Goal: Information Seeking & Learning: Get advice/opinions

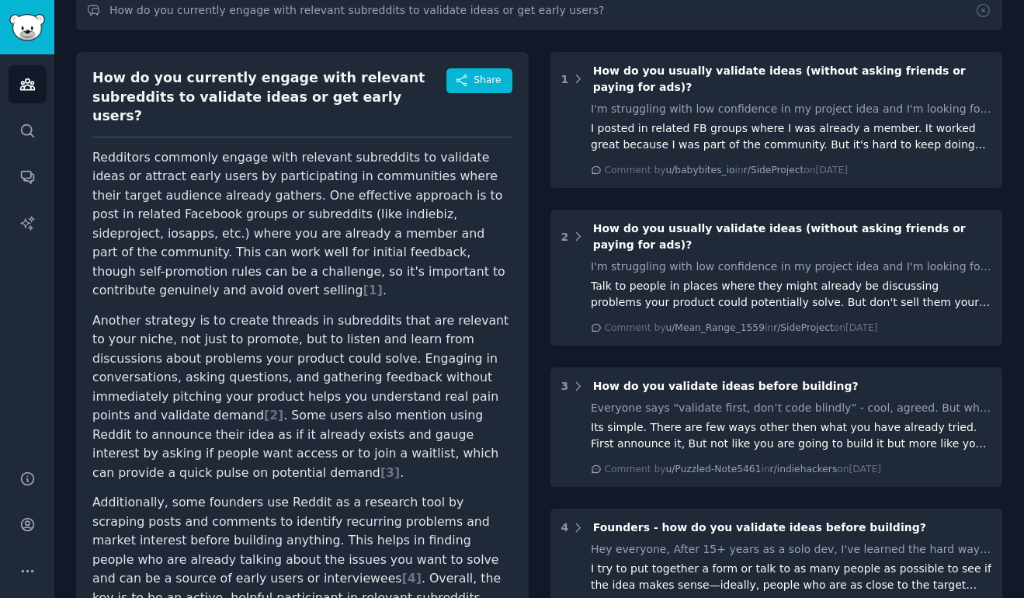
scroll to position [122, 0]
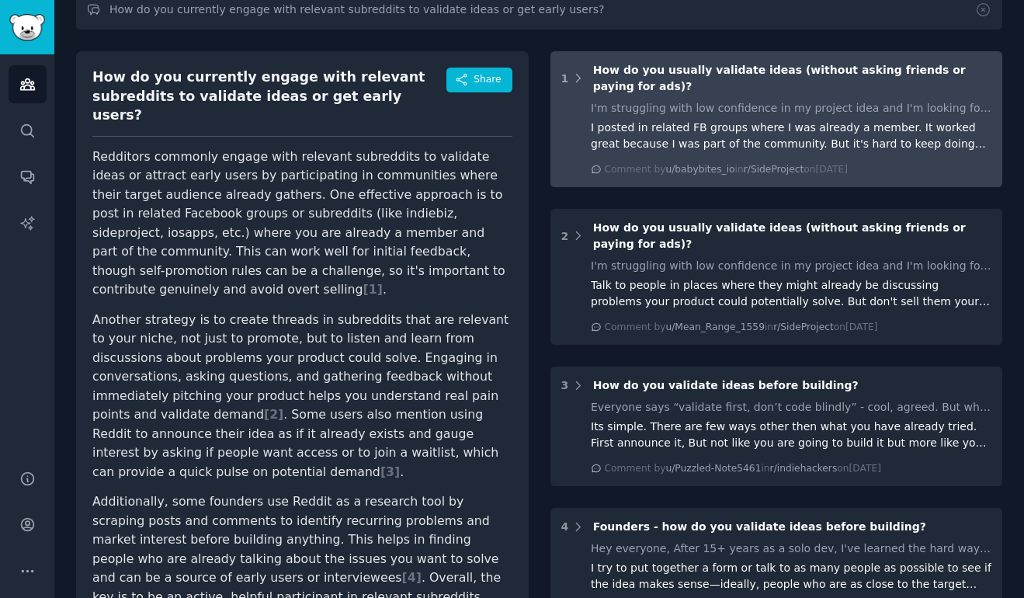
click at [669, 135] on div "I posted in related FB groups where I was already a member. It worked great bec…" at bounding box center [791, 136] width 401 height 33
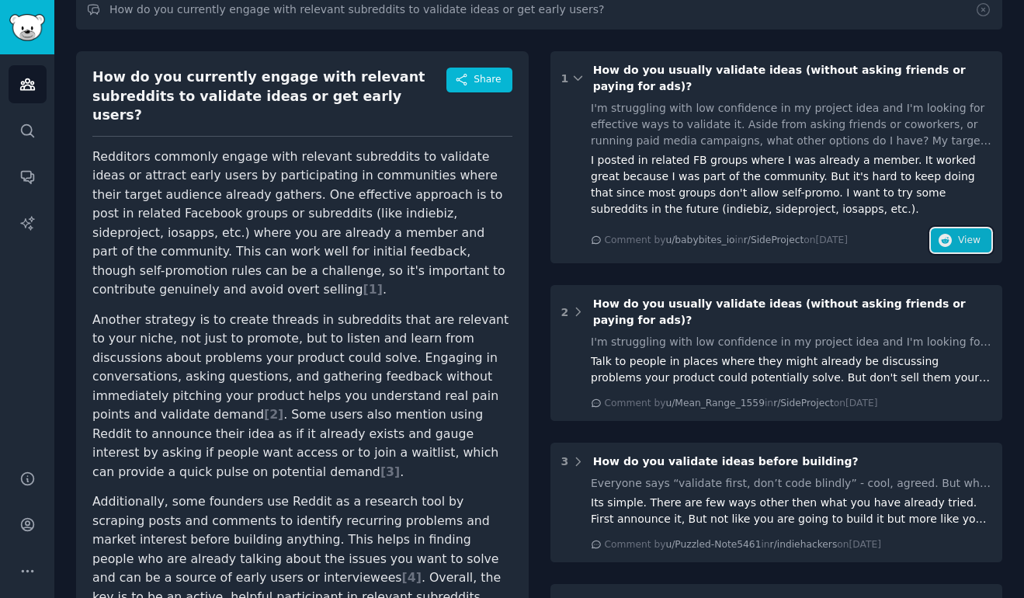
click at [958, 242] on span "View" at bounding box center [969, 241] width 23 height 14
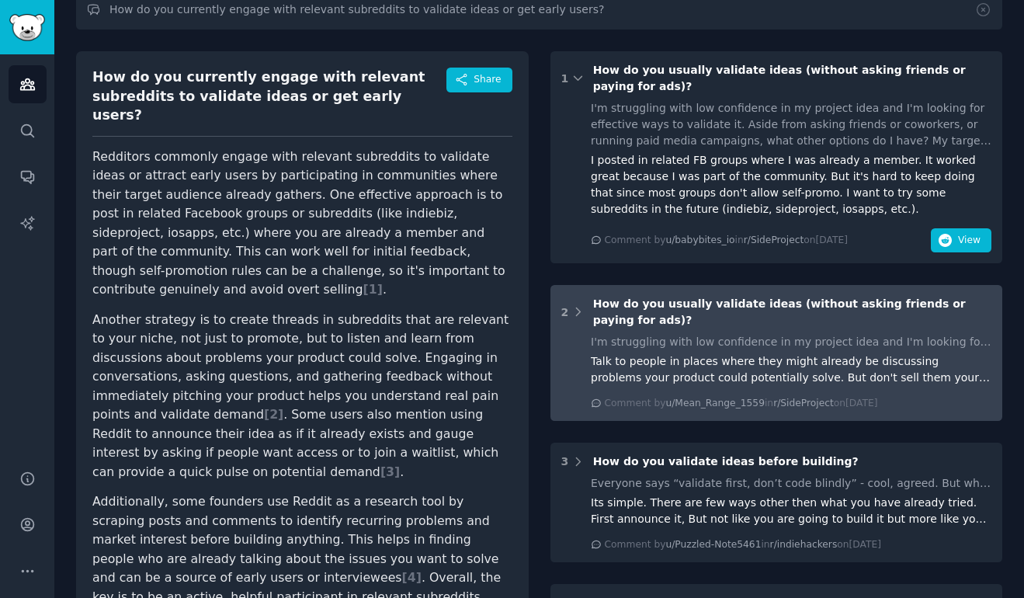
click at [652, 379] on div "Talk to people in places where they might already be discussing problems your p…" at bounding box center [791, 369] width 401 height 33
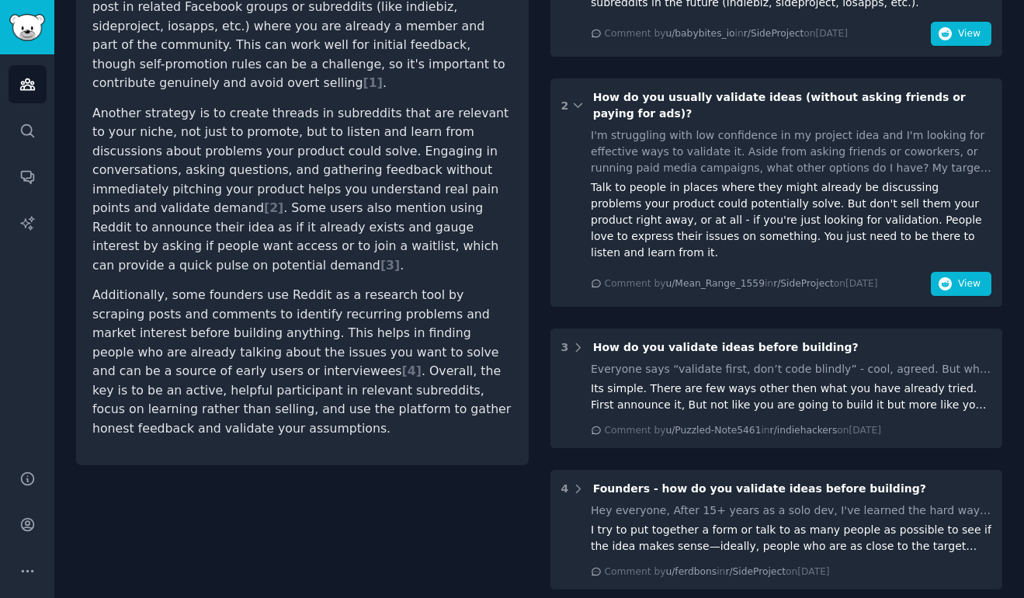
scroll to position [332, 0]
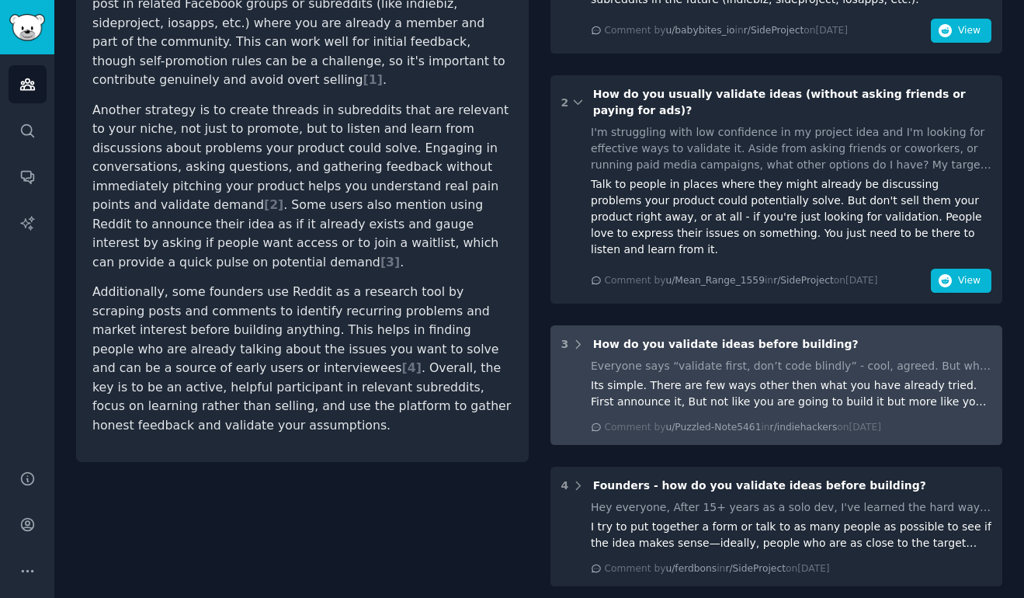
click at [810, 383] on div "Its simple. There are few ways other then what you have already tried. First an…" at bounding box center [791, 393] width 401 height 33
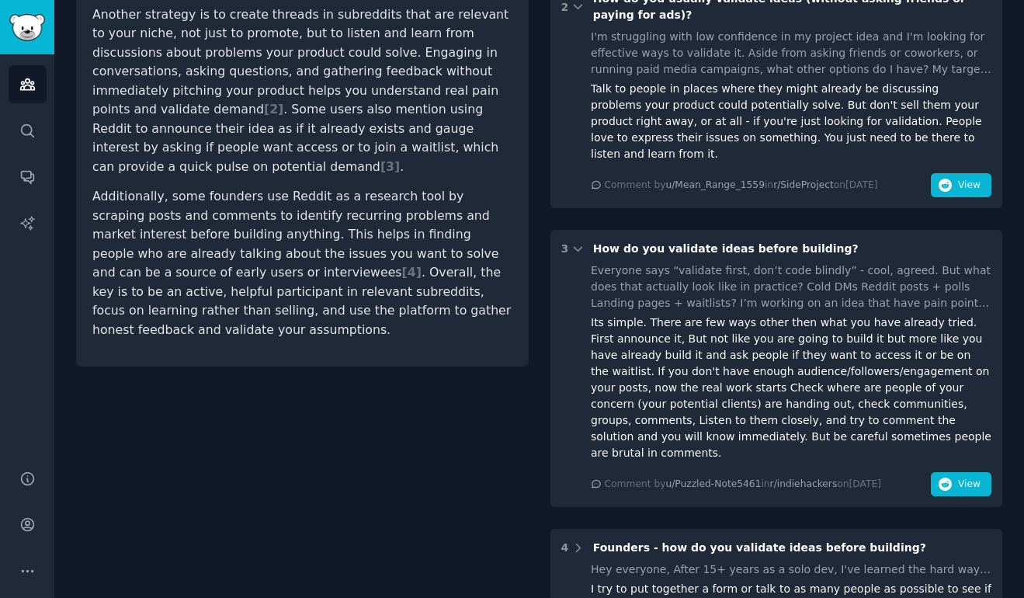
scroll to position [429, 0]
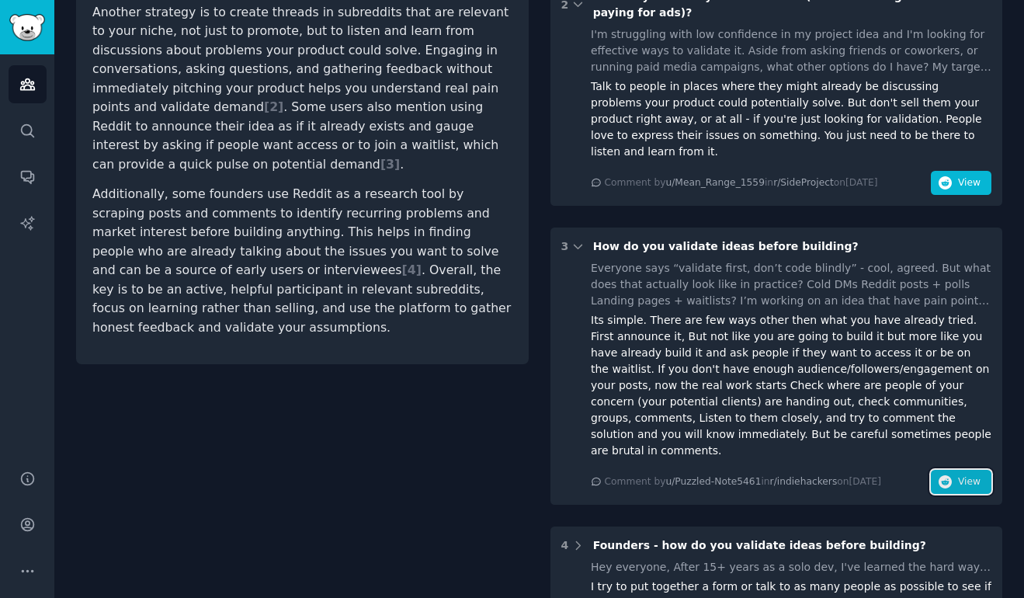
click at [958, 475] on span "View" at bounding box center [969, 482] width 23 height 14
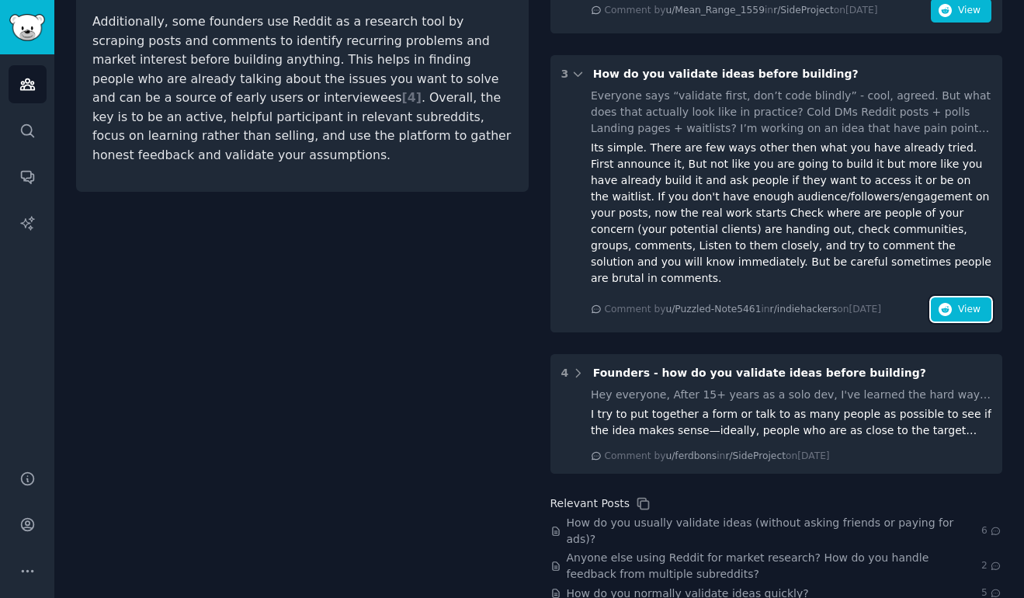
scroll to position [606, 0]
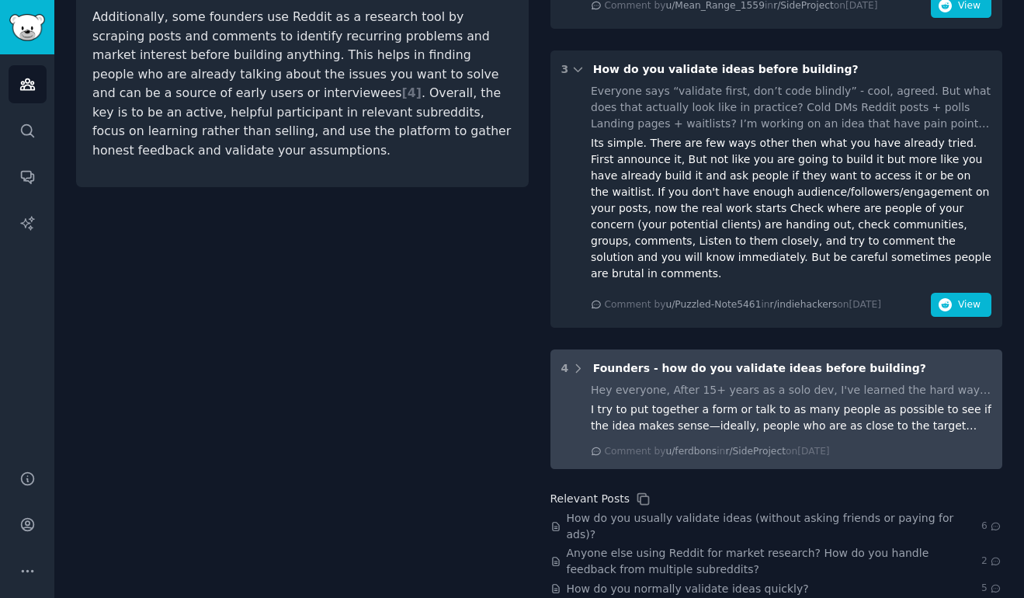
click at [690, 401] on div "I try to put together a form or talk to as many people as possible to see if th…" at bounding box center [791, 417] width 401 height 33
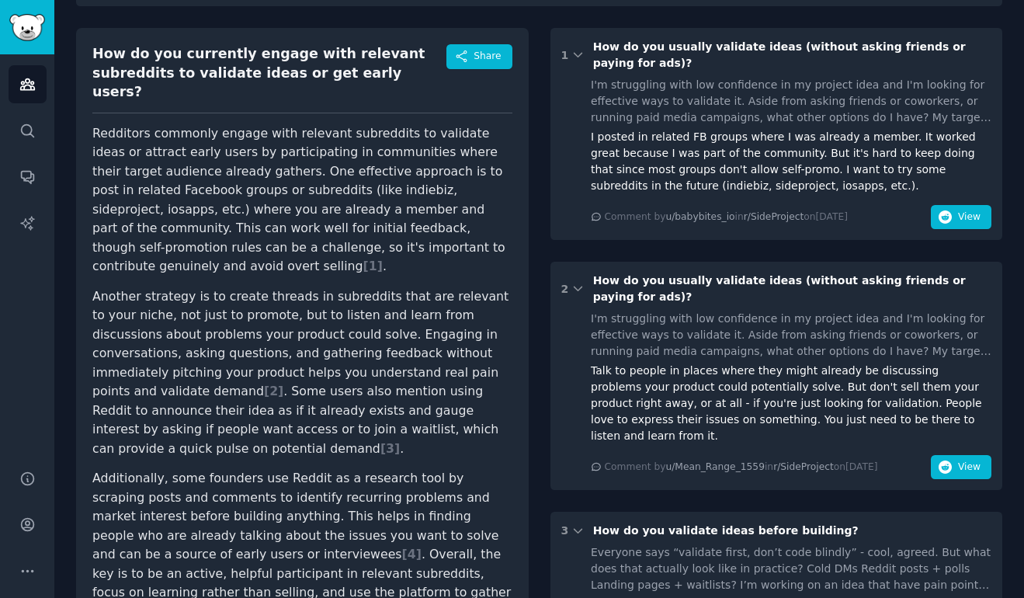
scroll to position [148, 0]
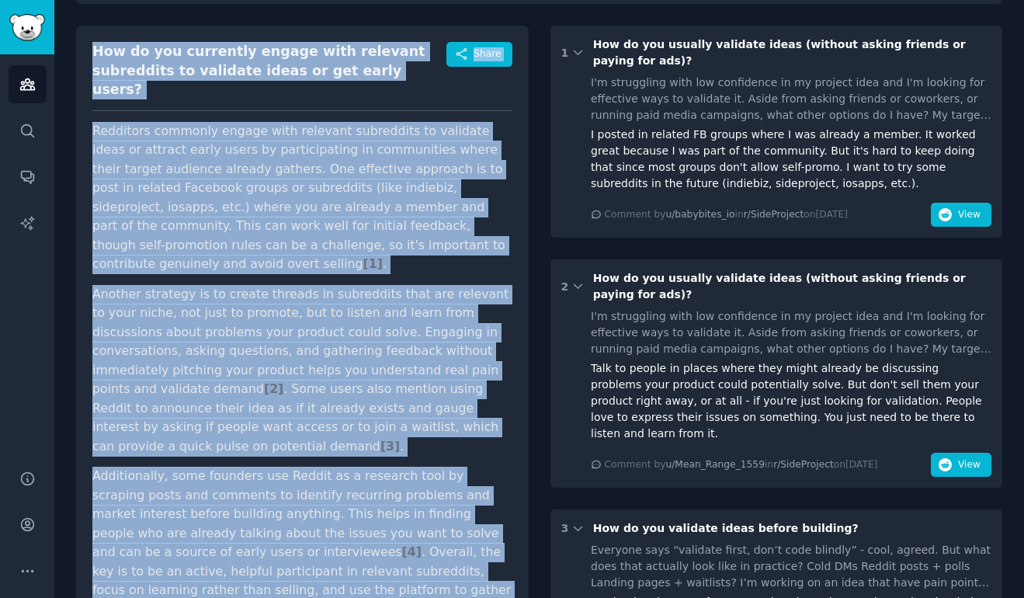
drag, startPoint x: 517, startPoint y: 536, endPoint x: 92, endPoint y: 50, distance: 645.6
click at [92, 50] on div "How do you currently engage with relevant subreddits to validate ideas or get e…" at bounding box center [302, 336] width 453 height 620
copy div "How do you currently engage with relevant subreddits to validate ideas or get e…"
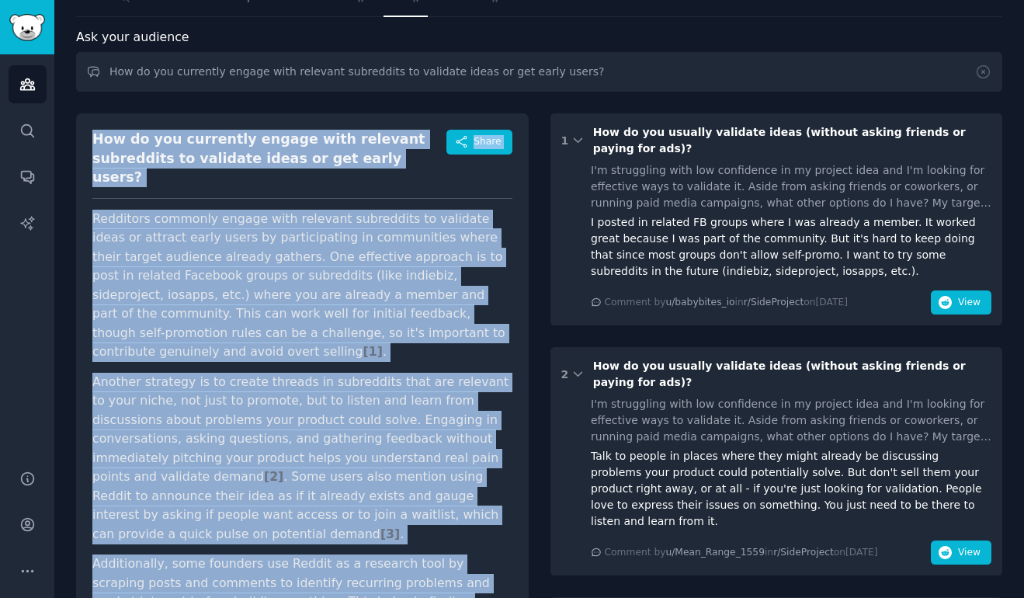
scroll to position [0, 0]
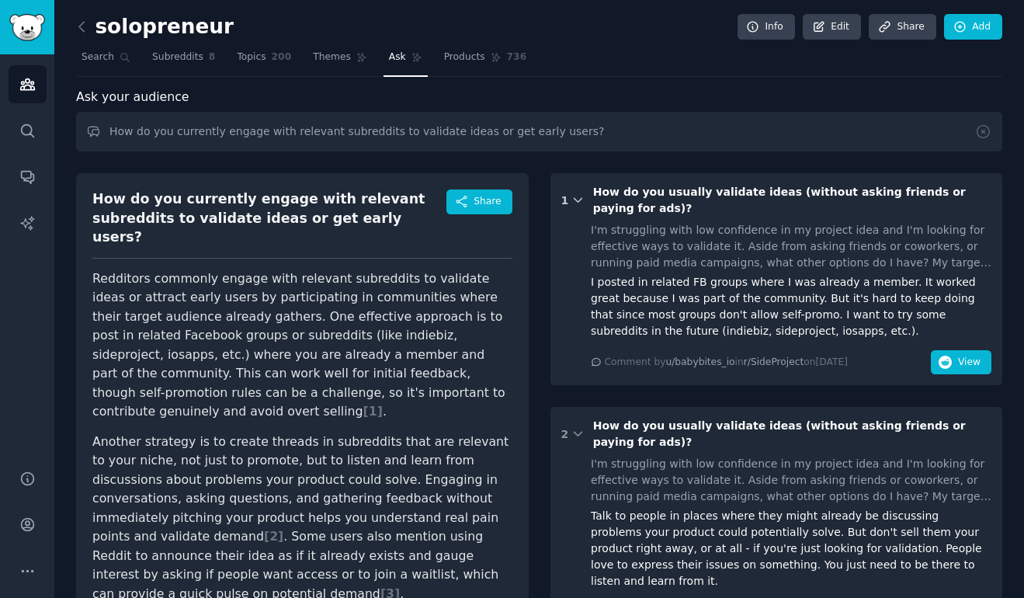
click at [572, 201] on icon at bounding box center [579, 200] width 14 height 14
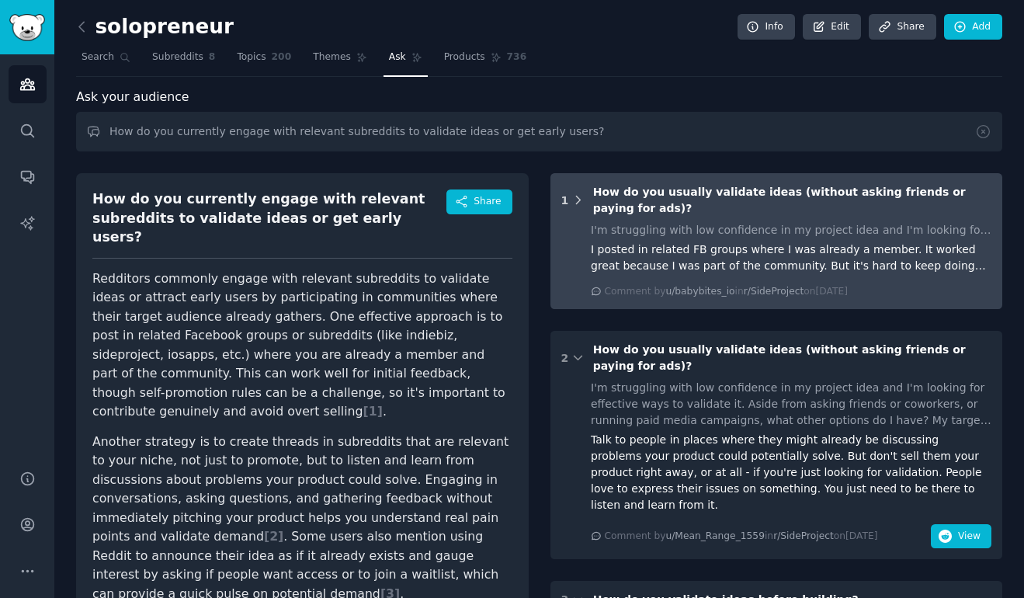
click at [572, 201] on icon at bounding box center [579, 200] width 14 height 14
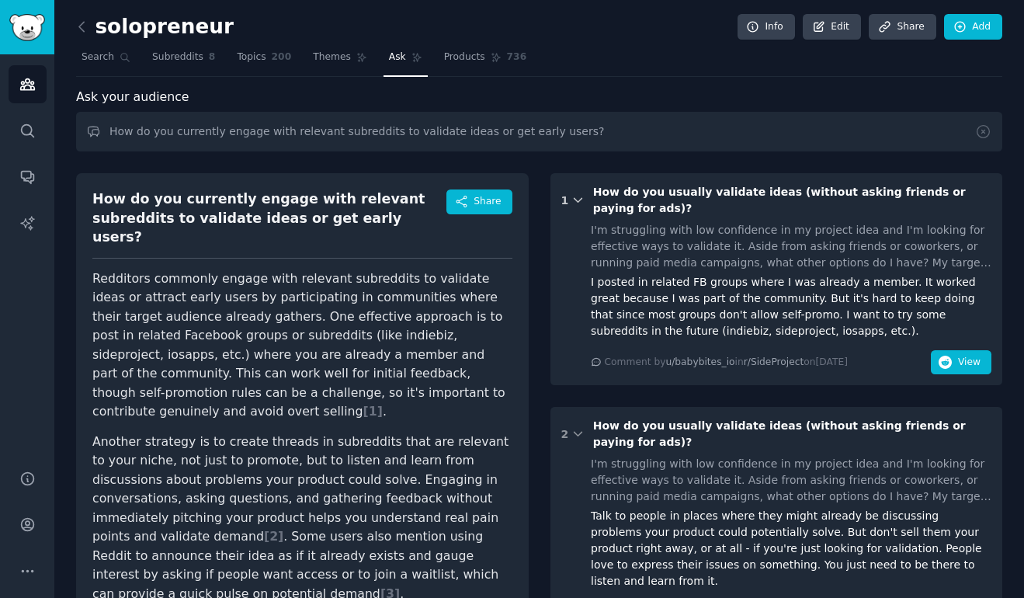
click at [572, 201] on icon at bounding box center [579, 200] width 14 height 14
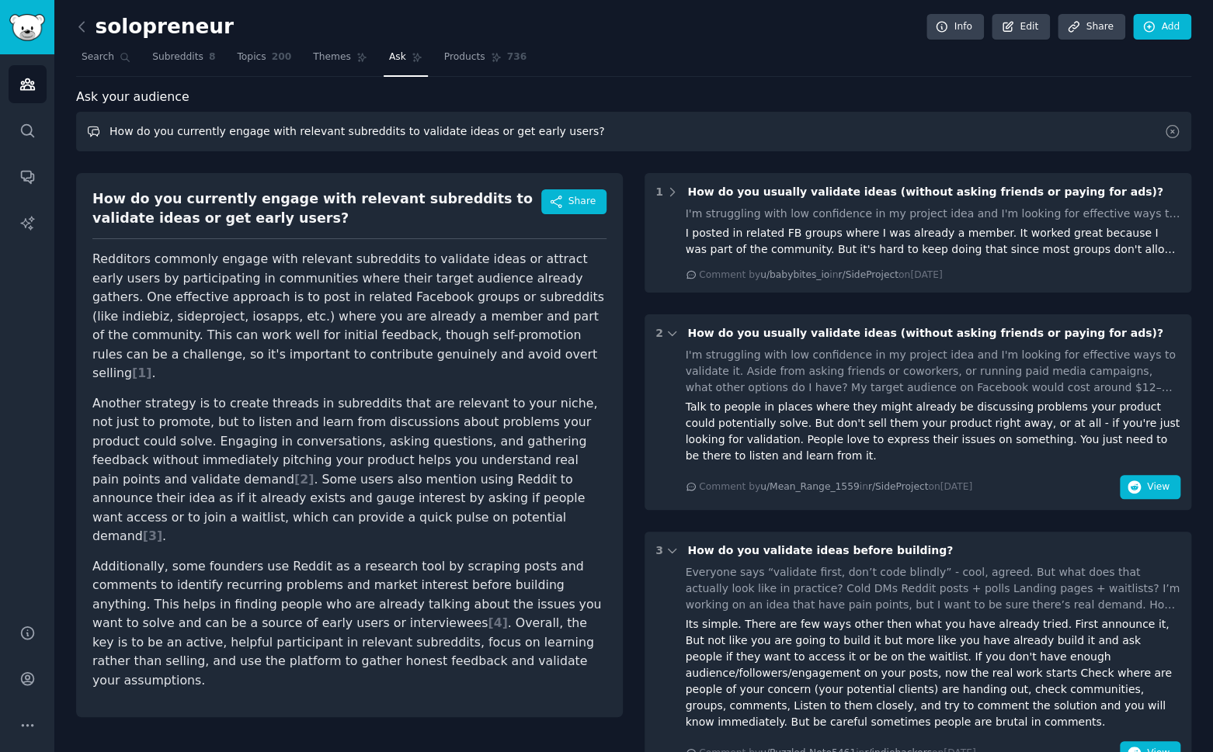
click at [384, 137] on input "How do you currently engage with relevant subreddits to validate ideas or get e…" at bounding box center [633, 132] width 1115 height 40
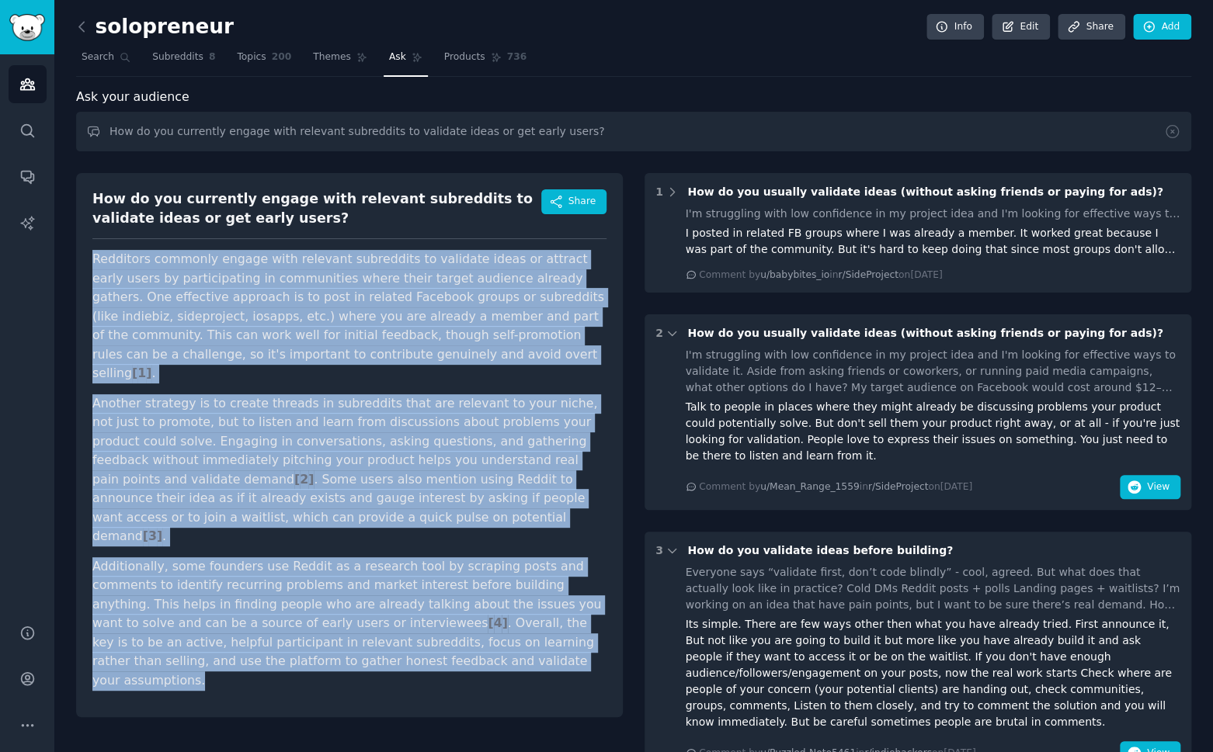
drag, startPoint x: 433, startPoint y: 632, endPoint x: 92, endPoint y: 254, distance: 509.7
click at [92, 254] on div "How do you currently engage with relevant subreddits to validate ideas or get e…" at bounding box center [349, 445] width 547 height 544
copy article "Redditors commonly engage with relevant subreddits to validate ideas or attract…"
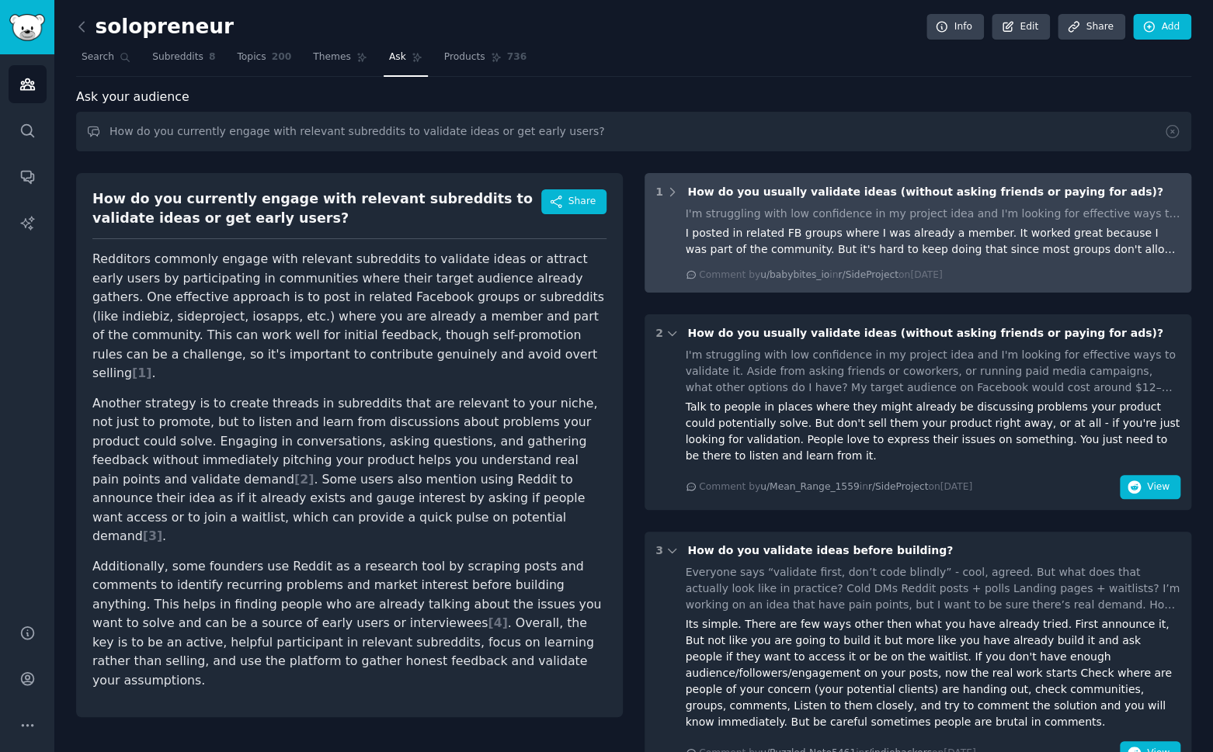
click at [989, 242] on div "I posted in related FB groups where I was already a member. It worked great bec…" at bounding box center [933, 241] width 495 height 33
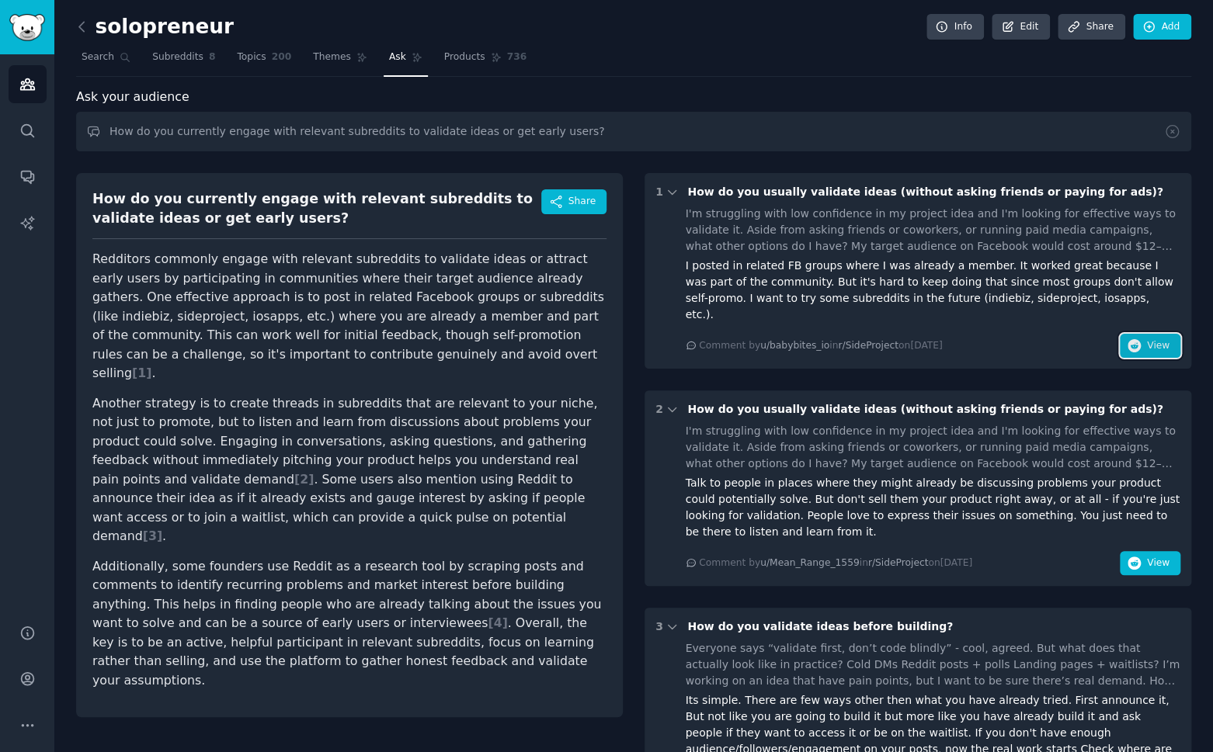
click at [1023, 339] on span "View" at bounding box center [1158, 346] width 23 height 14
click at [1023, 557] on span "View" at bounding box center [1158, 564] width 23 height 14
click at [248, 132] on input "How do you currently engage with relevant subreddits to validate ideas or get e…" at bounding box center [633, 132] width 1115 height 40
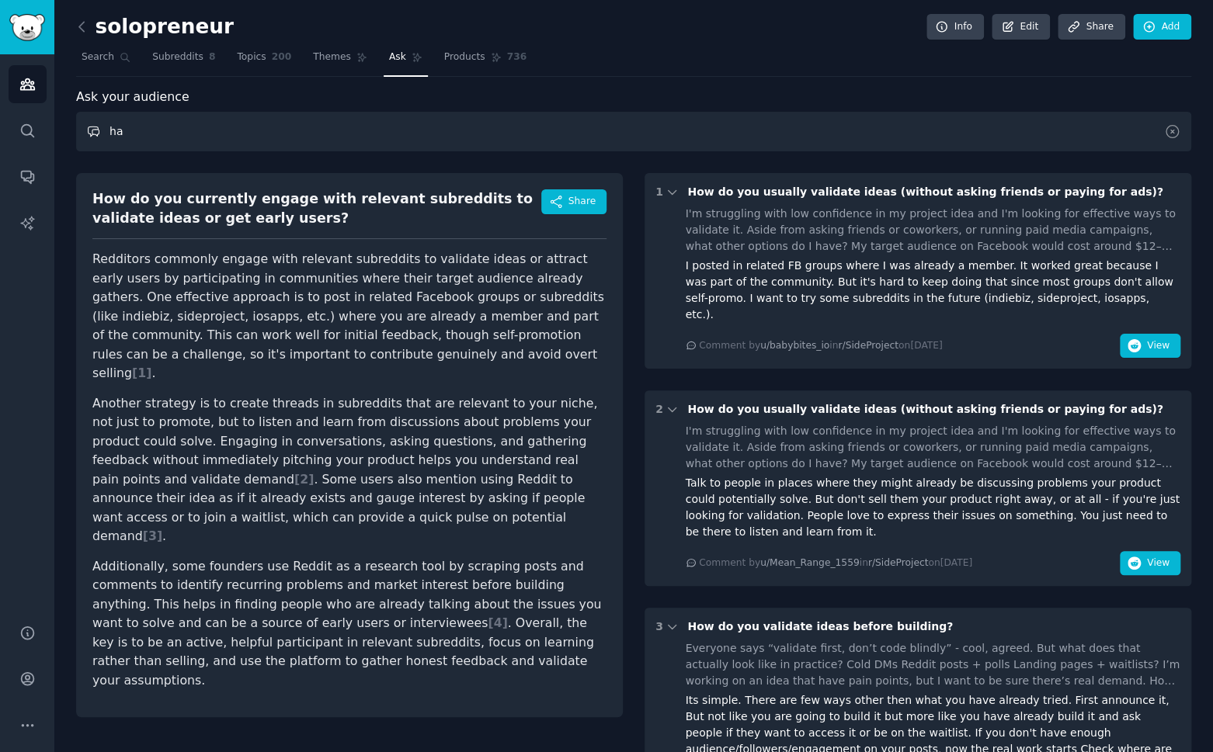
type input "h"
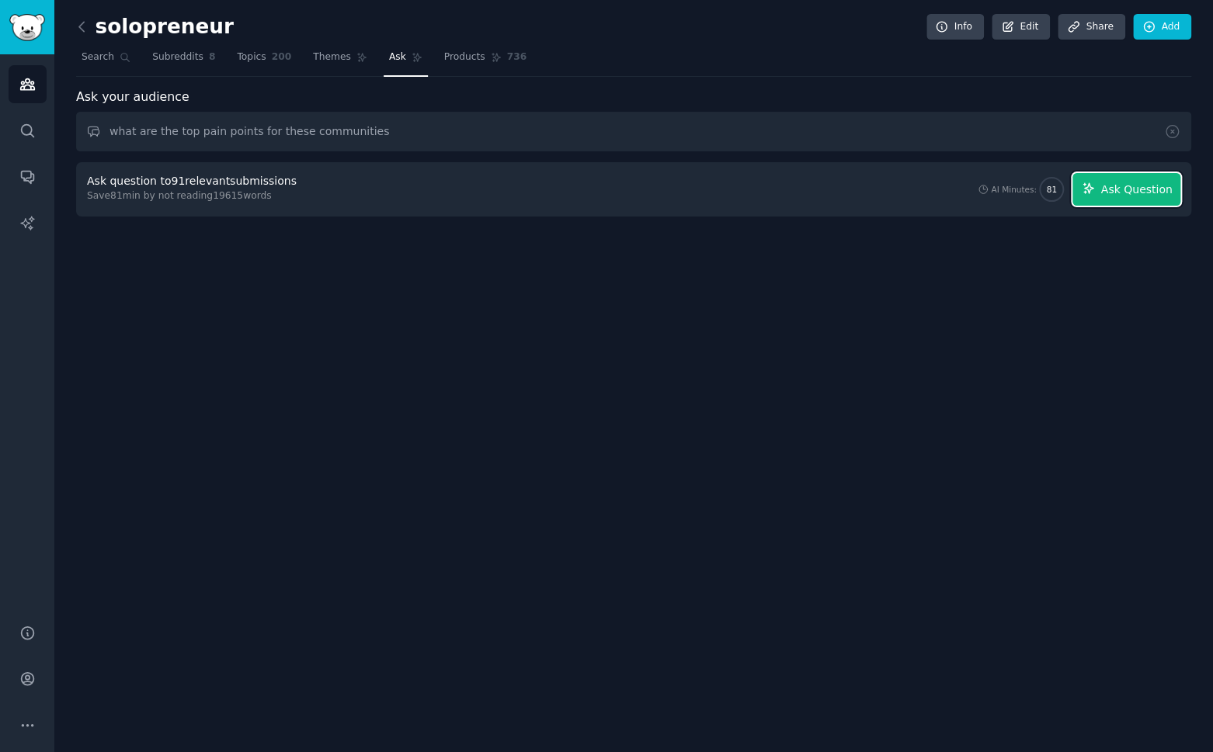
click at [1023, 182] on span "Ask Question" at bounding box center [1135, 190] width 71 height 16
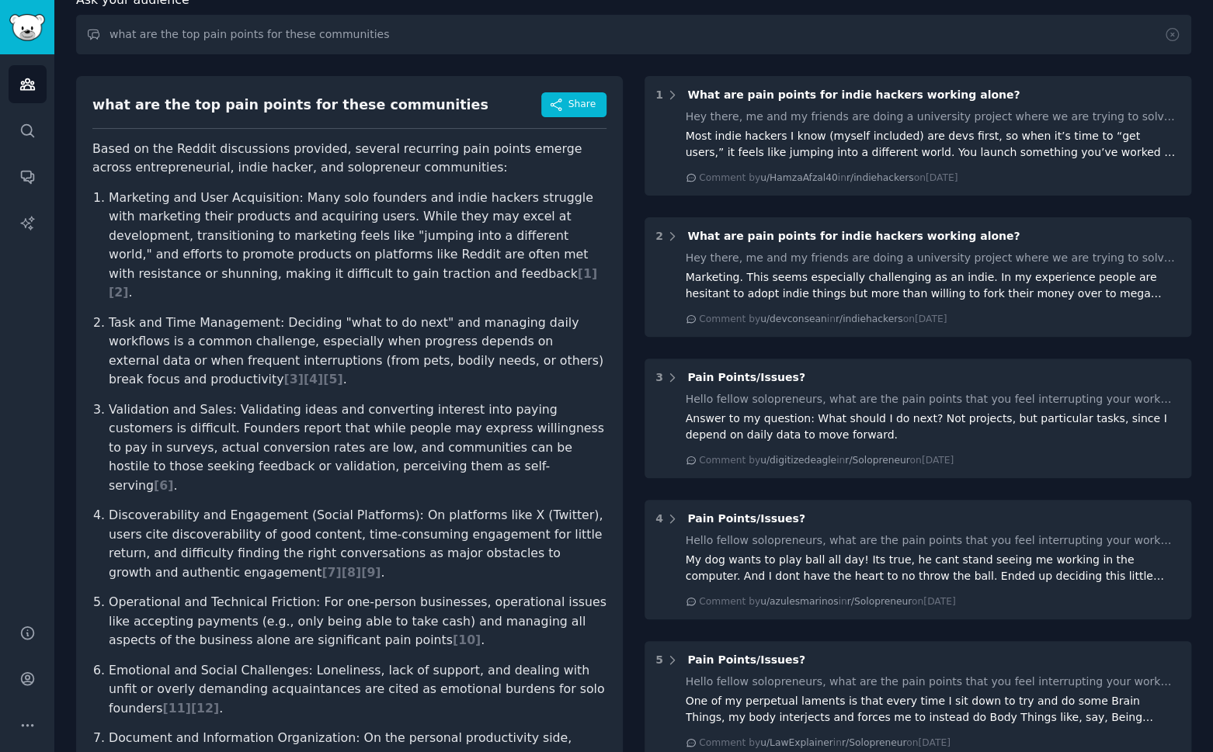
scroll to position [99, 0]
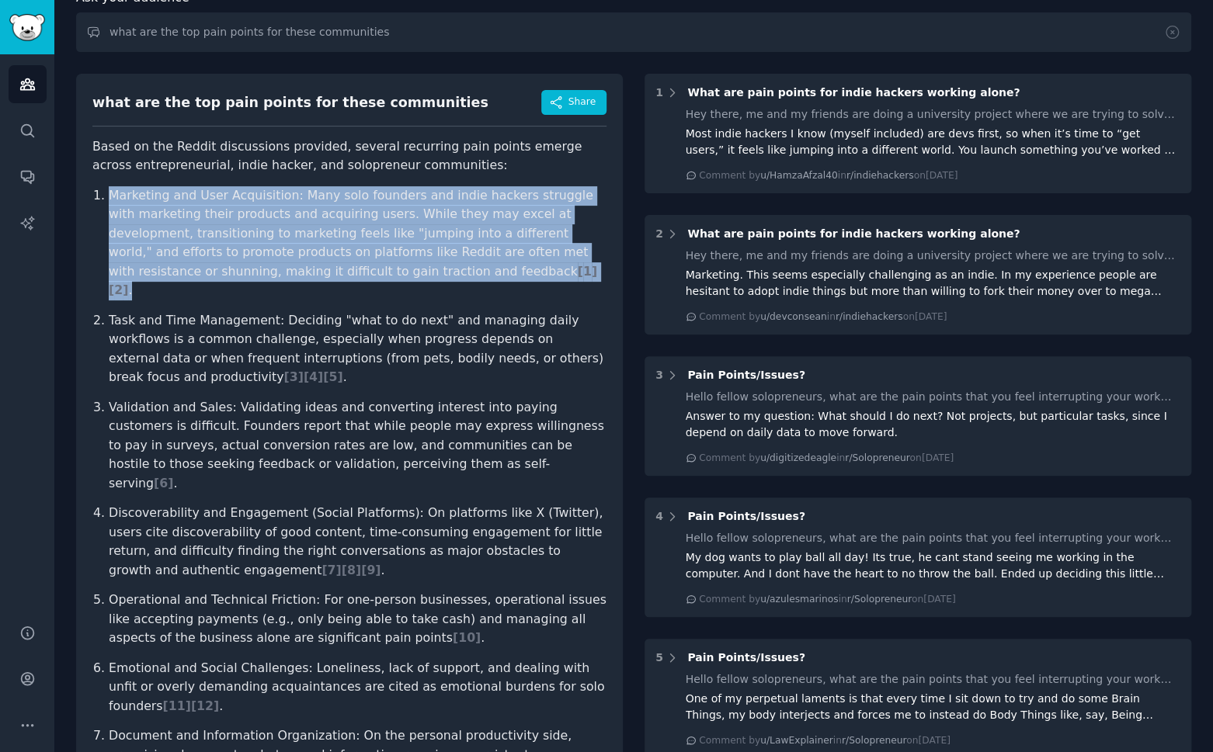
drag, startPoint x: 450, startPoint y: 273, endPoint x: 146, endPoint y: 176, distance: 318.8
click at [146, 176] on article "Based on the Reddit discussions provided, several recurring pain points emerge …" at bounding box center [349, 513] width 514 height 753
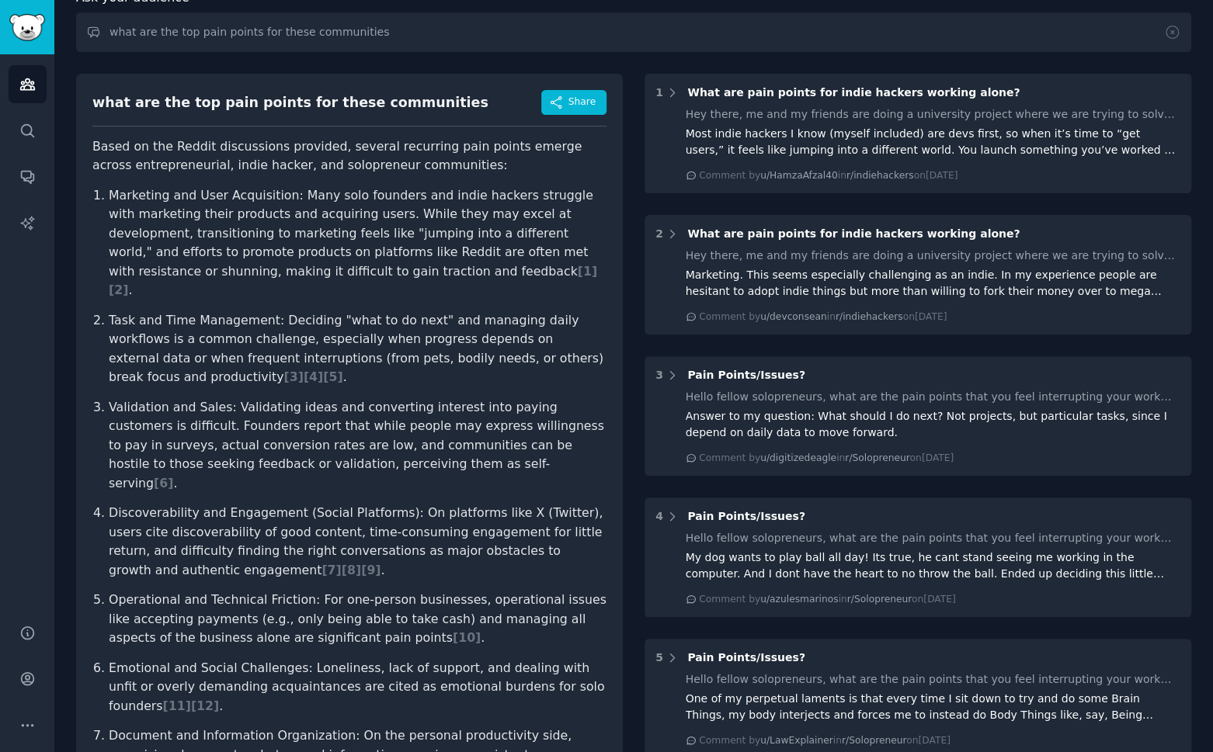
click at [374, 373] on ol "Marketing and User Acquisition: Many solo founders and indie hackers struggle w…" at bounding box center [349, 485] width 514 height 598
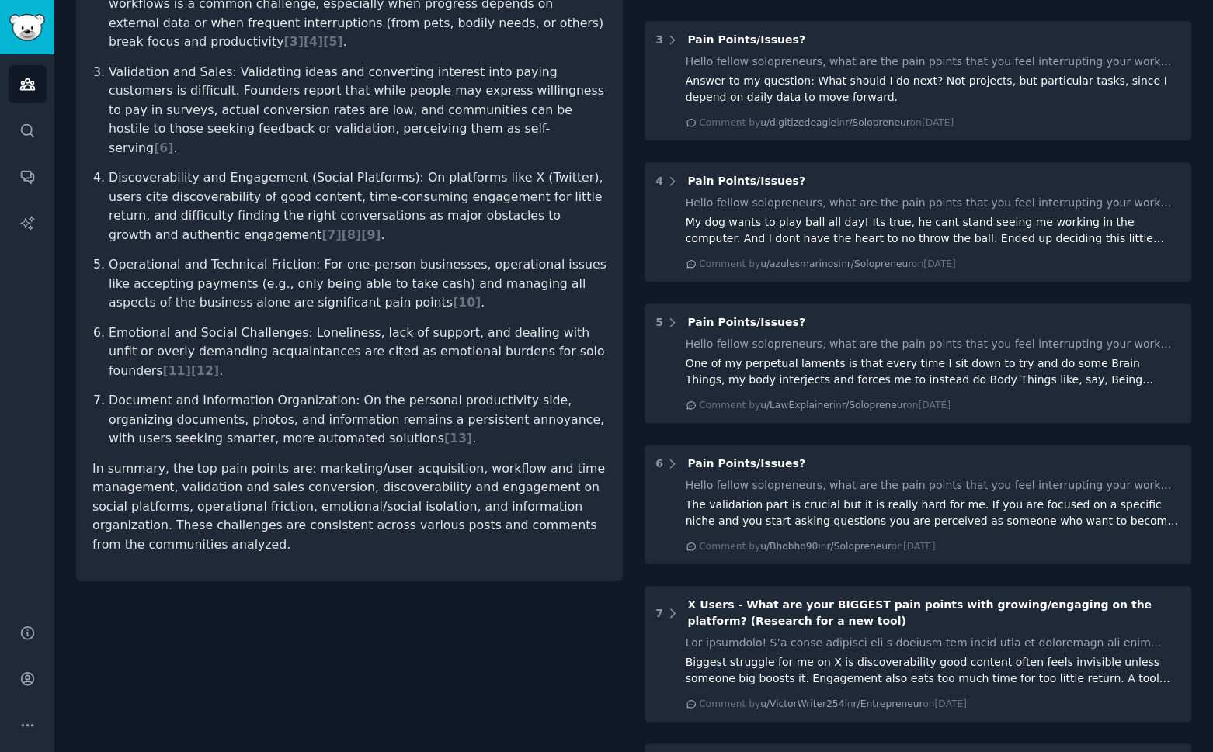
scroll to position [435, 0]
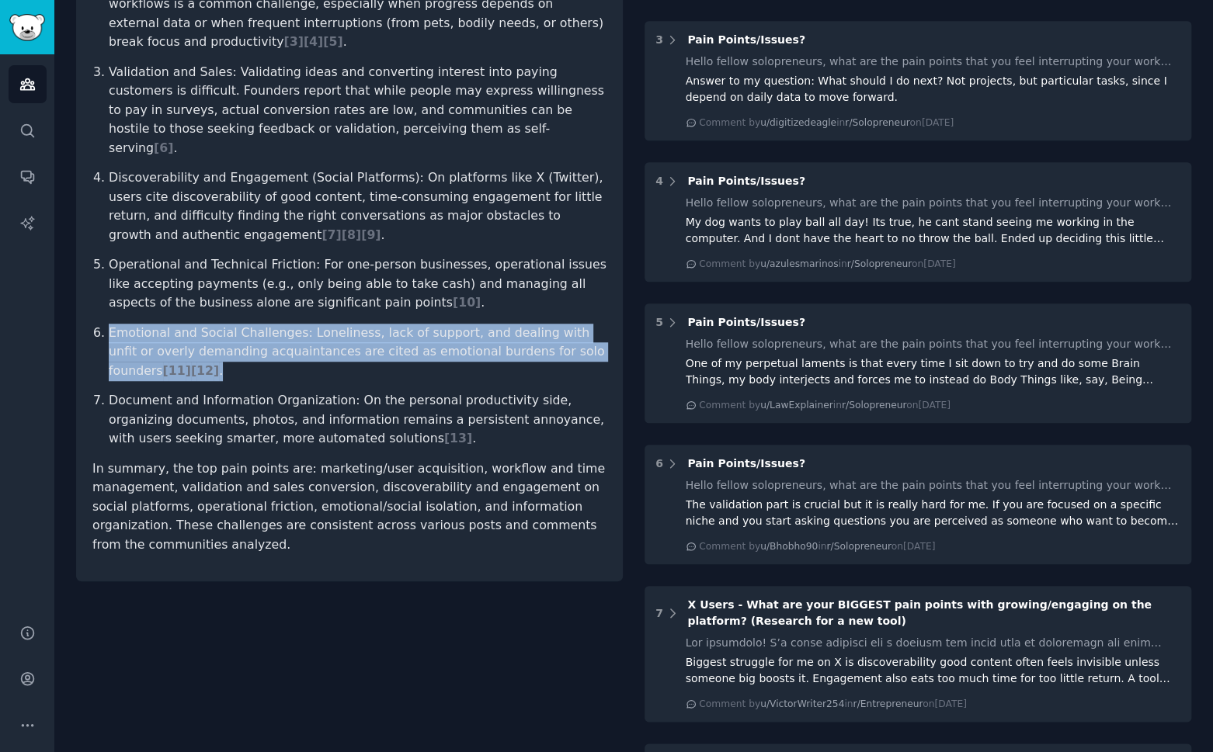
drag, startPoint x: 153, startPoint y: 326, endPoint x: 110, endPoint y: 288, distance: 57.2
click at [110, 324] on p "Emotional and Social Challenges: Loneliness, lack of support, and dealing with …" at bounding box center [358, 352] width 498 height 57
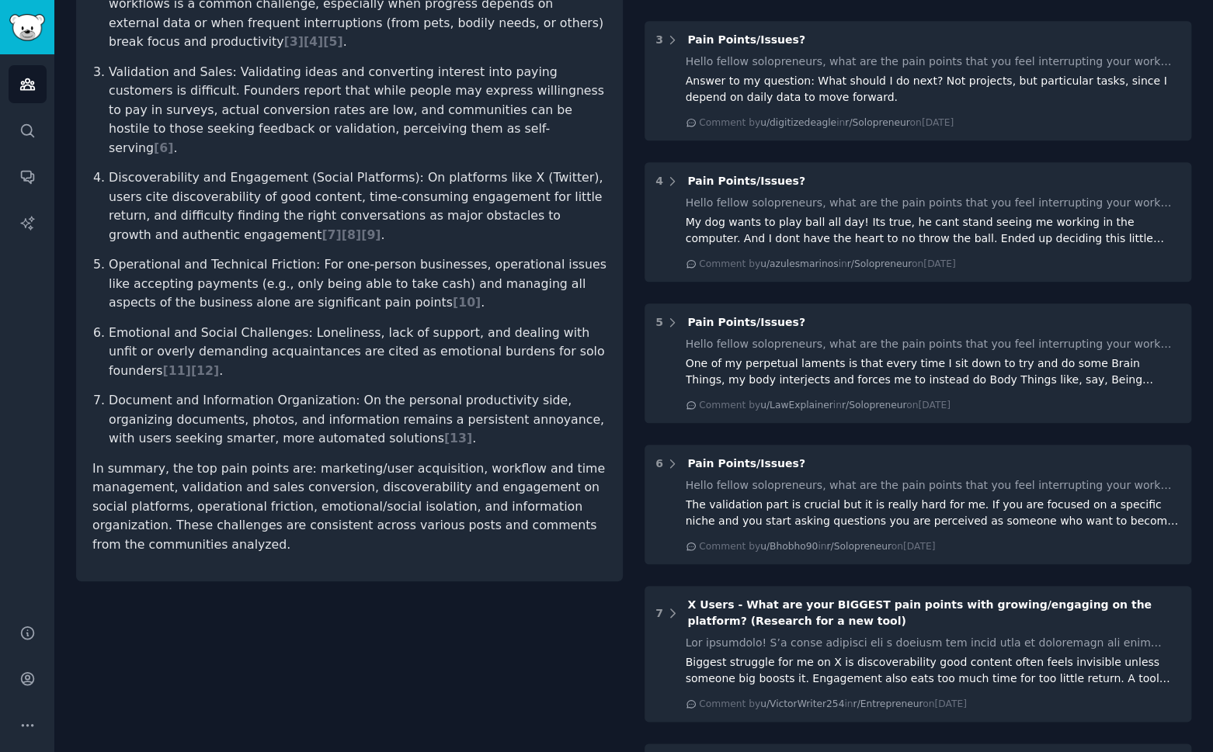
click at [374, 416] on article "Based on the Reddit discussions provided, several recurring pain points emerge …" at bounding box center [349, 178] width 514 height 753
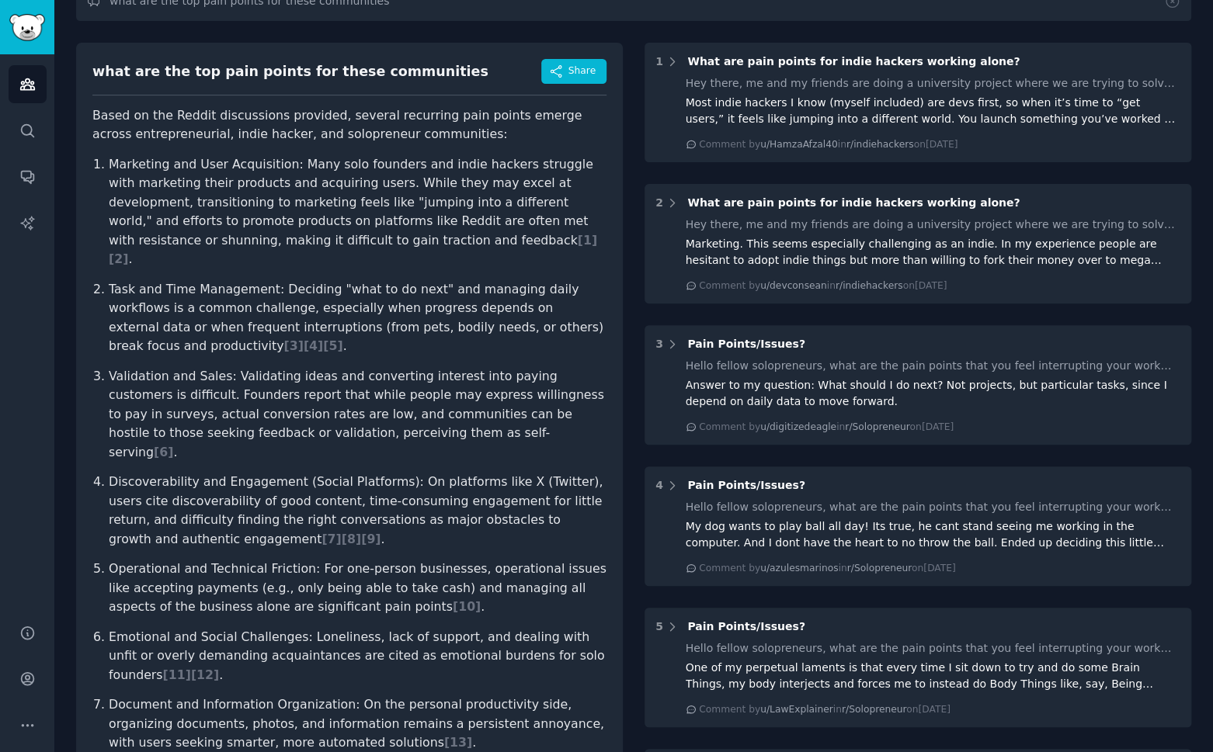
scroll to position [97, 0]
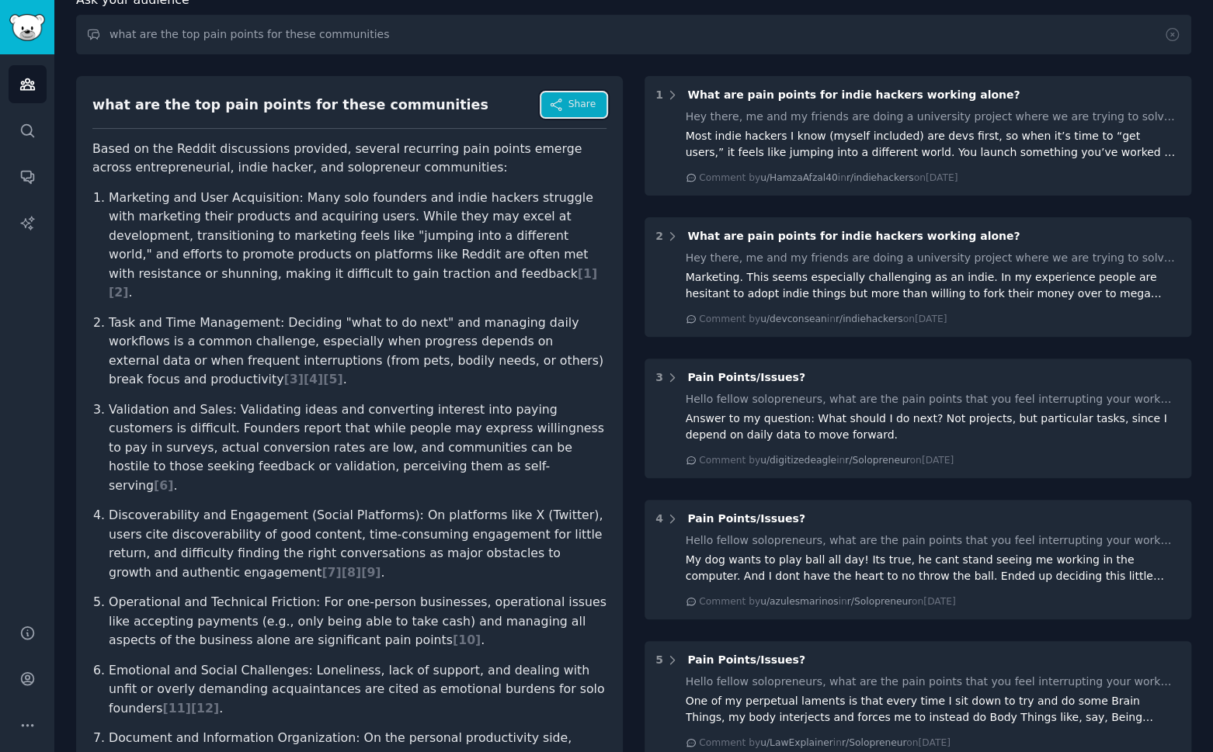
click at [576, 113] on button "Share" at bounding box center [573, 104] width 65 height 25
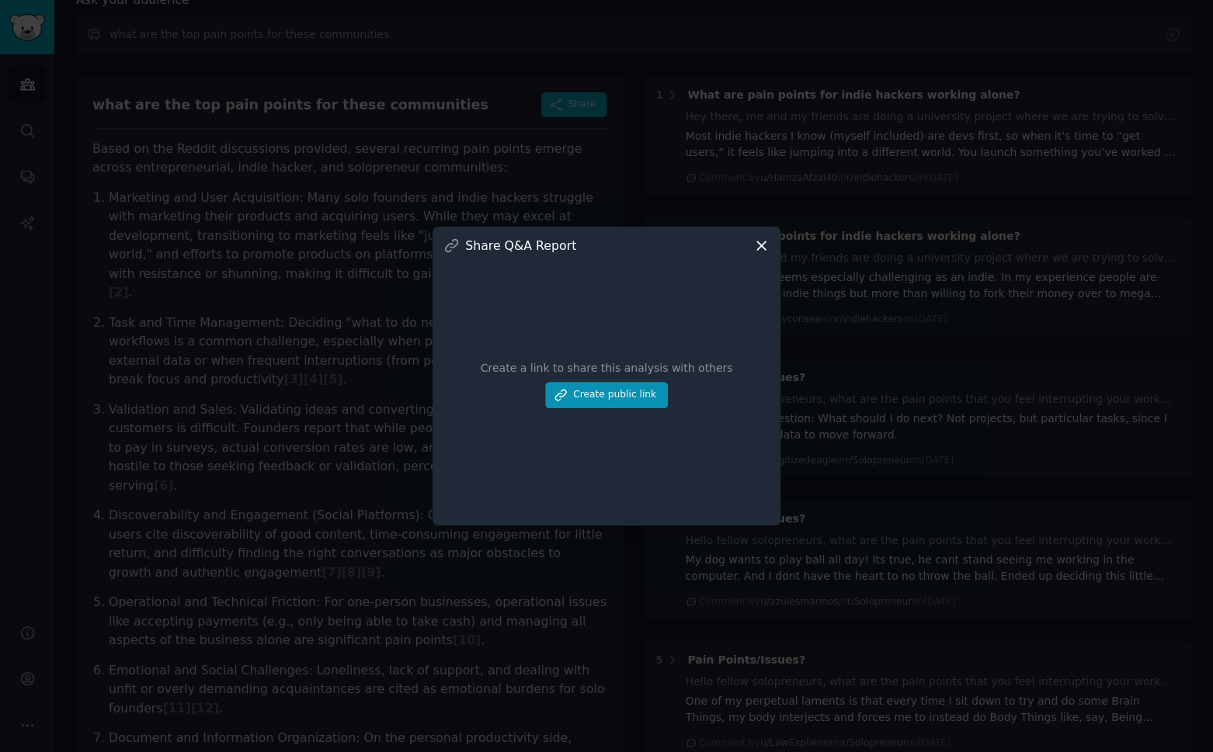
click at [763, 244] on icon at bounding box center [761, 246] width 9 height 9
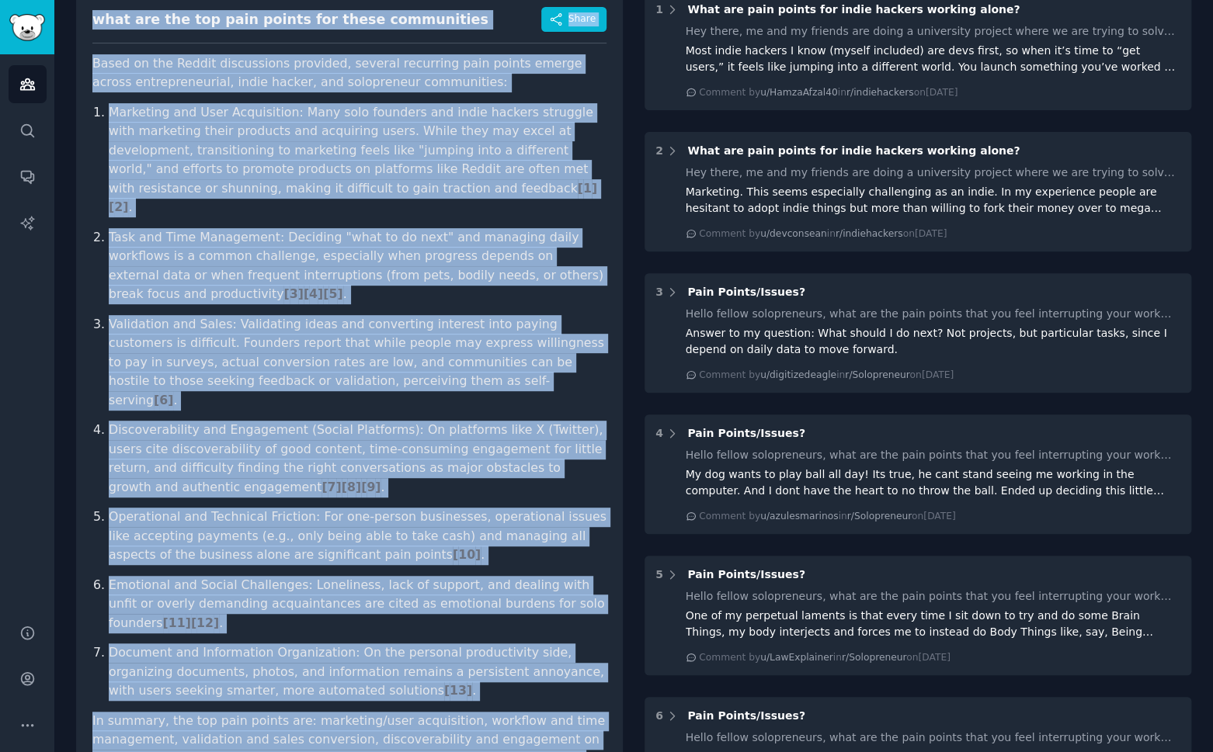
scroll to position [331, 0]
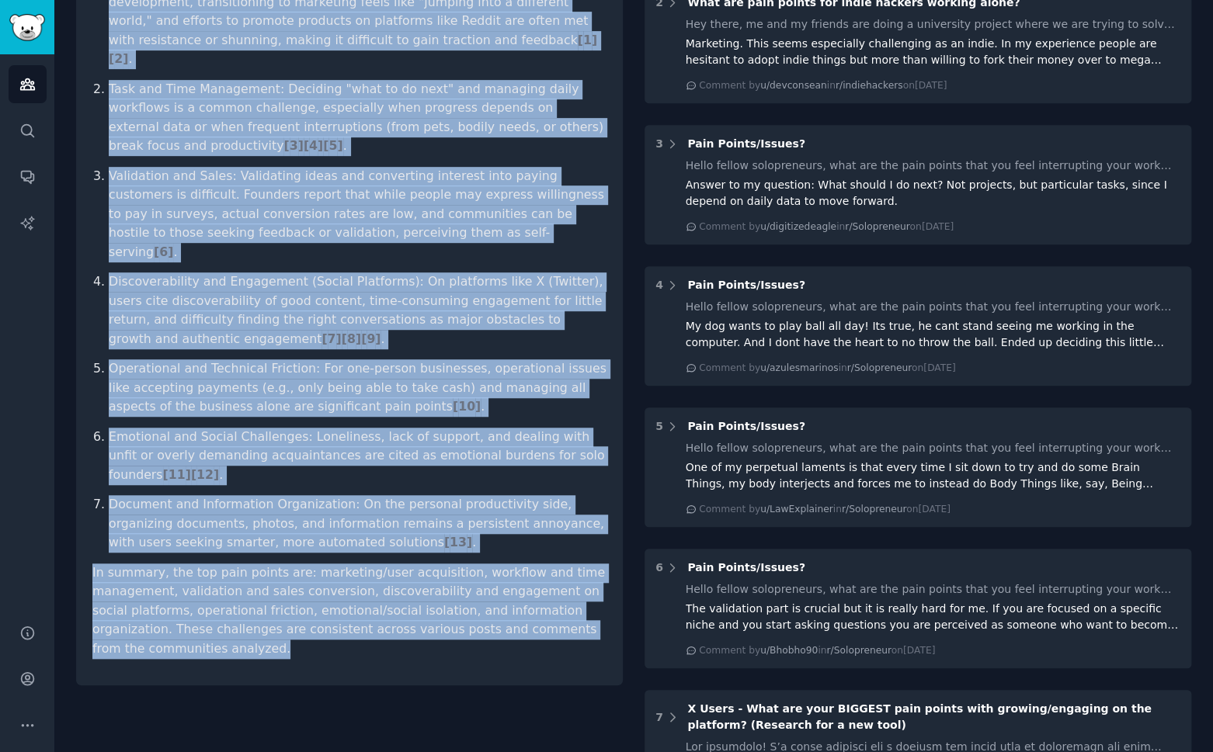
drag, startPoint x: 93, startPoint y: 102, endPoint x: 412, endPoint y: 627, distance: 614.0
click at [412, 597] on div "what are the top pain points for these communities Share Based on the Reddit di…" at bounding box center [349, 263] width 547 height 843
copy div "what are the top pain points for these communities Share Based on the Reddit di…"
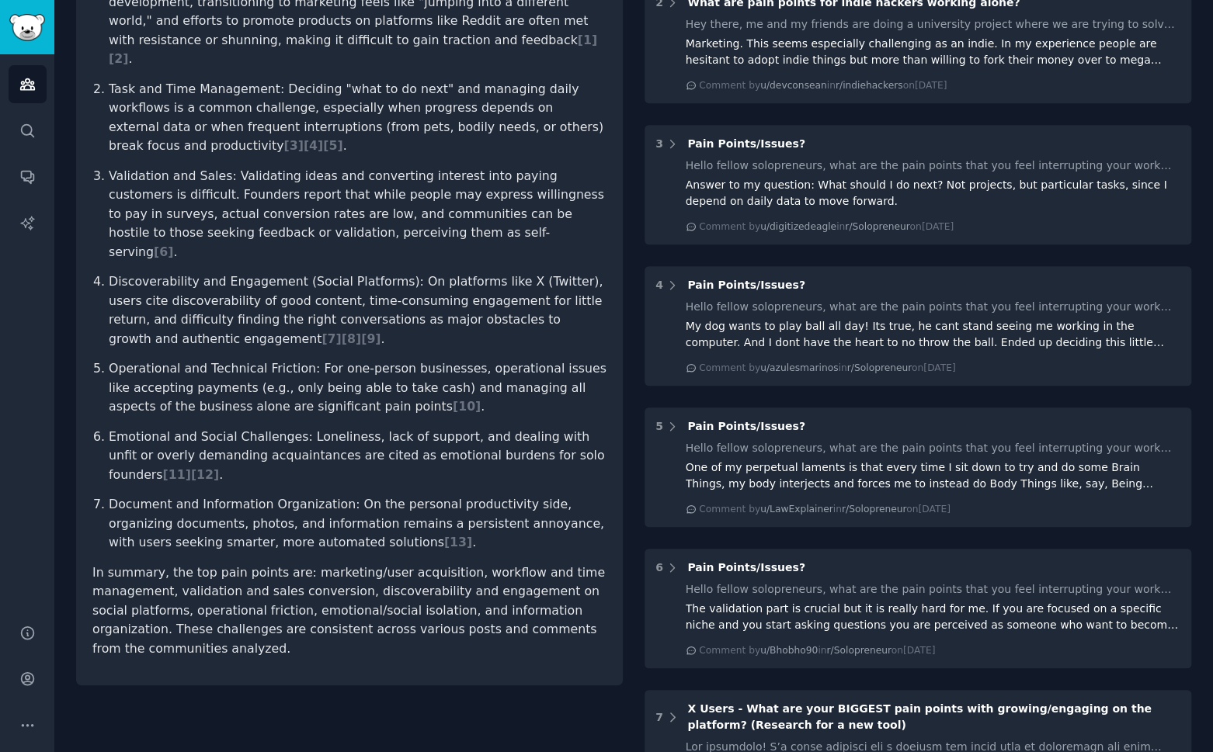
click at [930, 394] on div "1 What are pain points for indie hackers working alone? Hey there, me and my fr…" at bounding box center [918, 766] width 547 height 1848
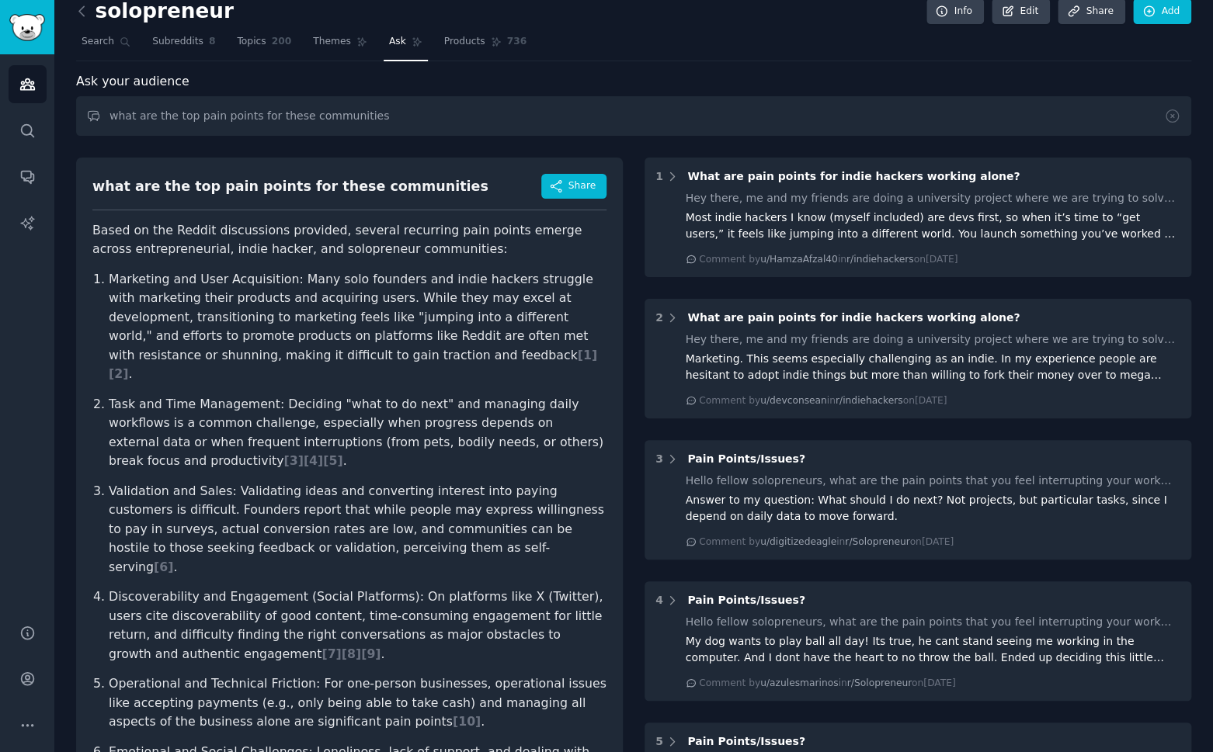
scroll to position [0, 0]
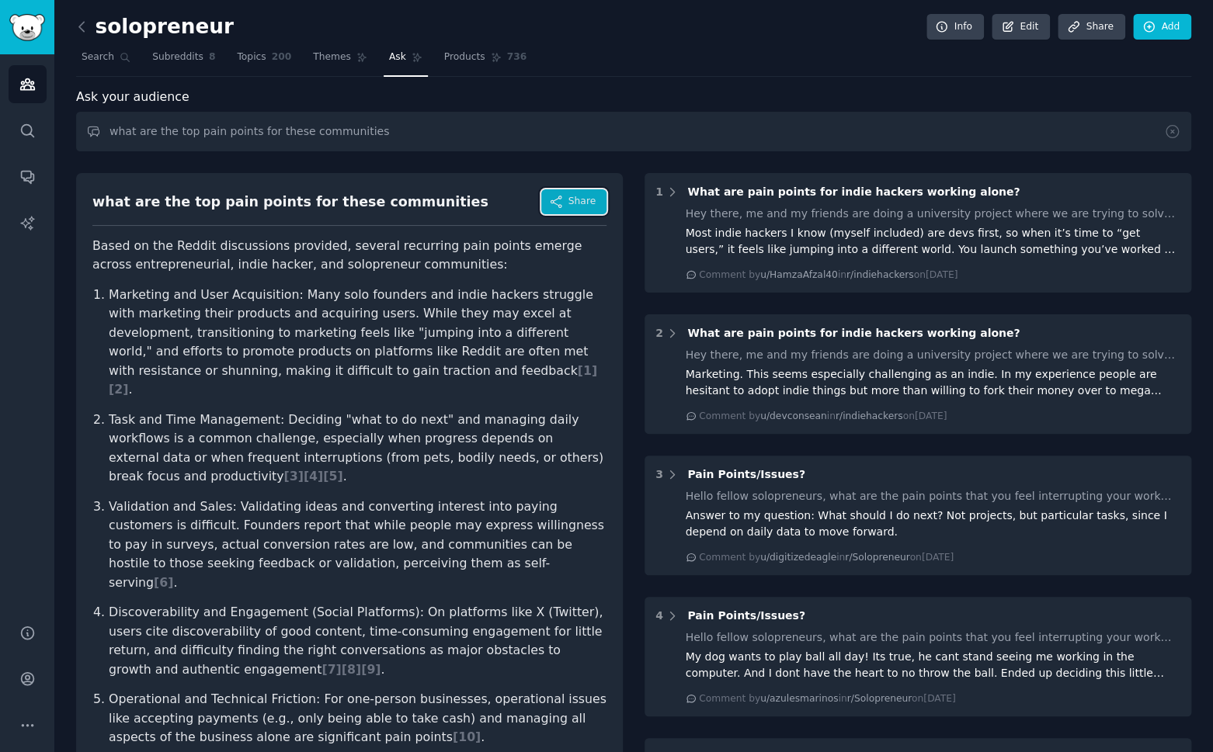
click at [571, 203] on span "Share" at bounding box center [581, 202] width 27 height 14
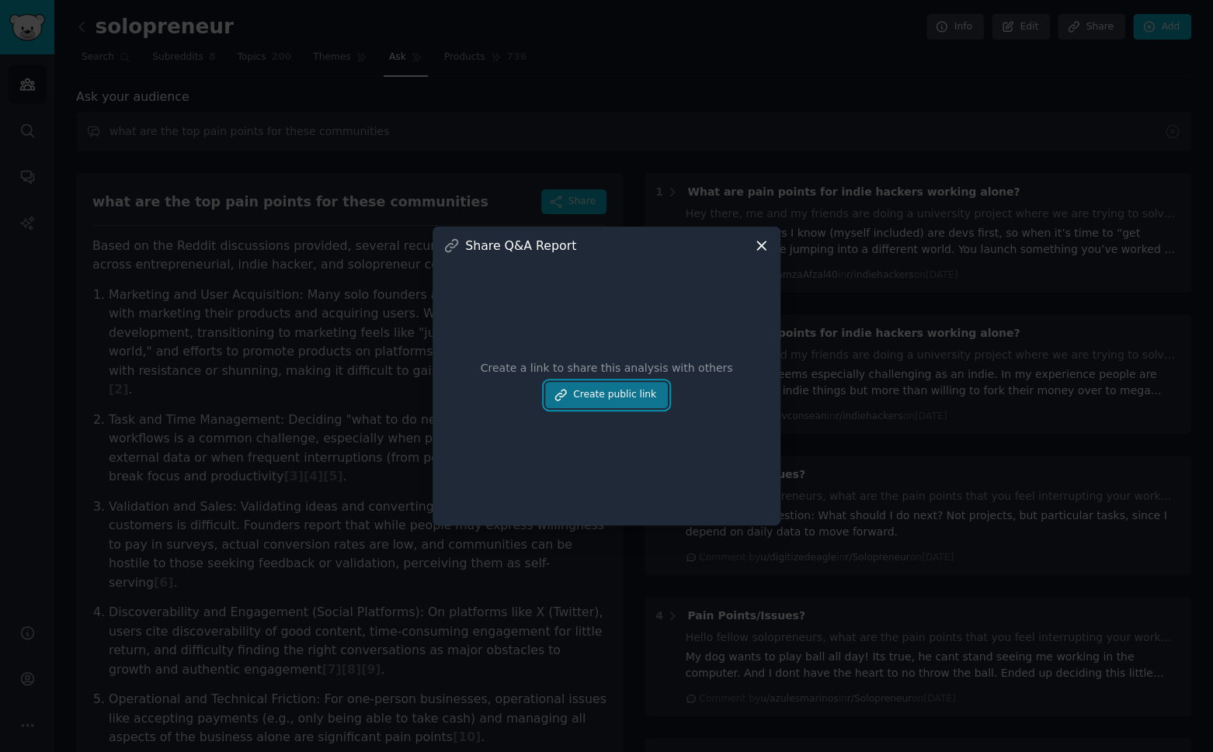
click at [630, 394] on button "Create public link" at bounding box center [606, 395] width 123 height 26
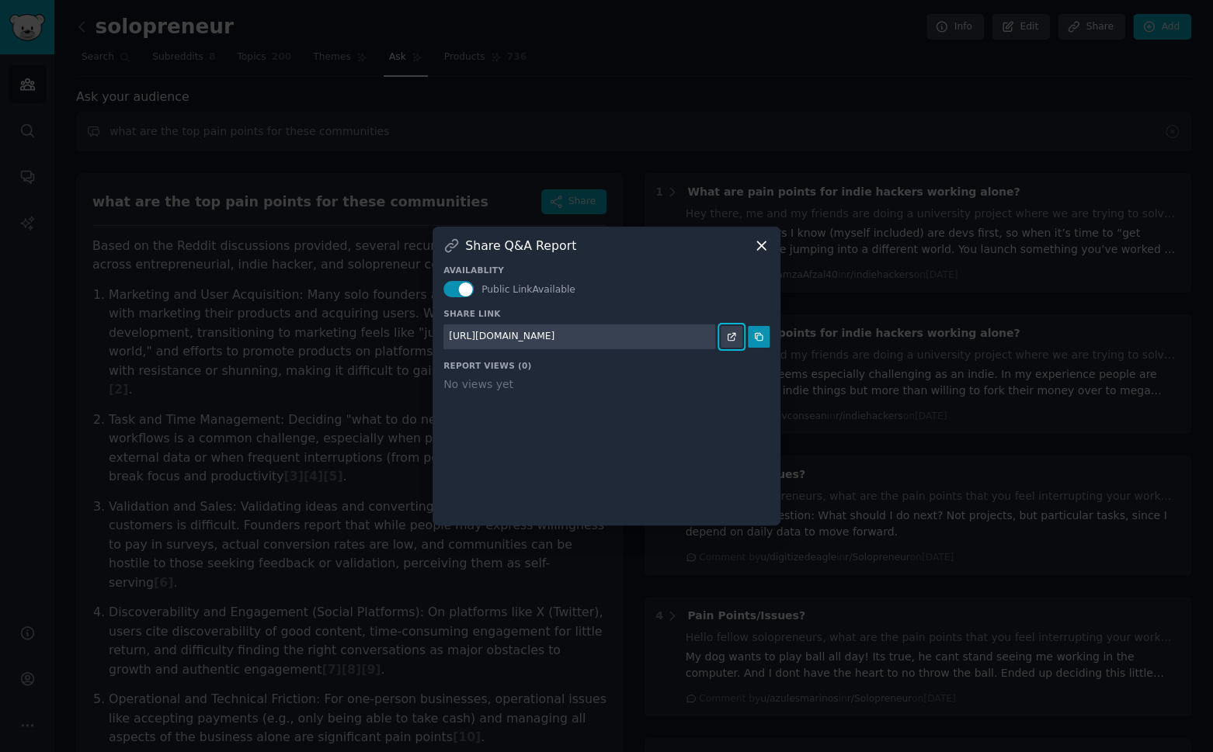
click at [735, 336] on icon at bounding box center [731, 337] width 11 height 11
click at [759, 242] on icon at bounding box center [761, 246] width 16 height 16
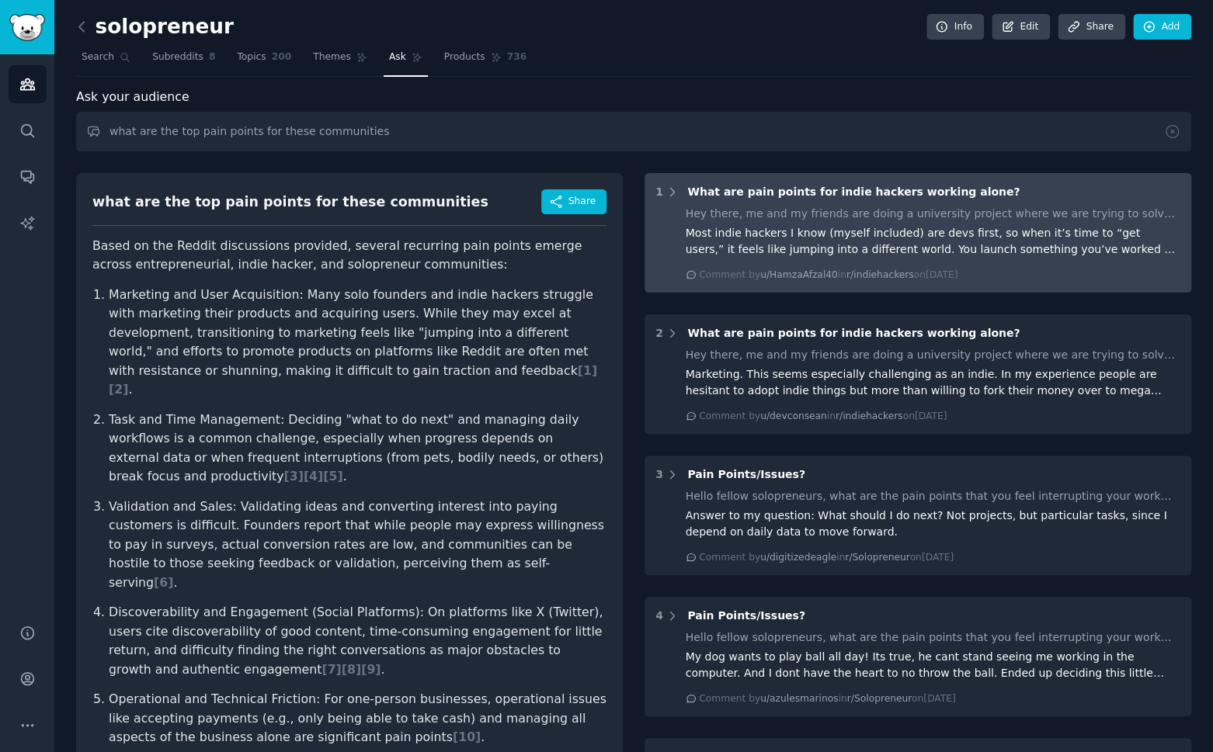
click at [787, 231] on div "Most indie hackers I know (myself included) are devs first, so when it’s time t…" at bounding box center [933, 241] width 495 height 33
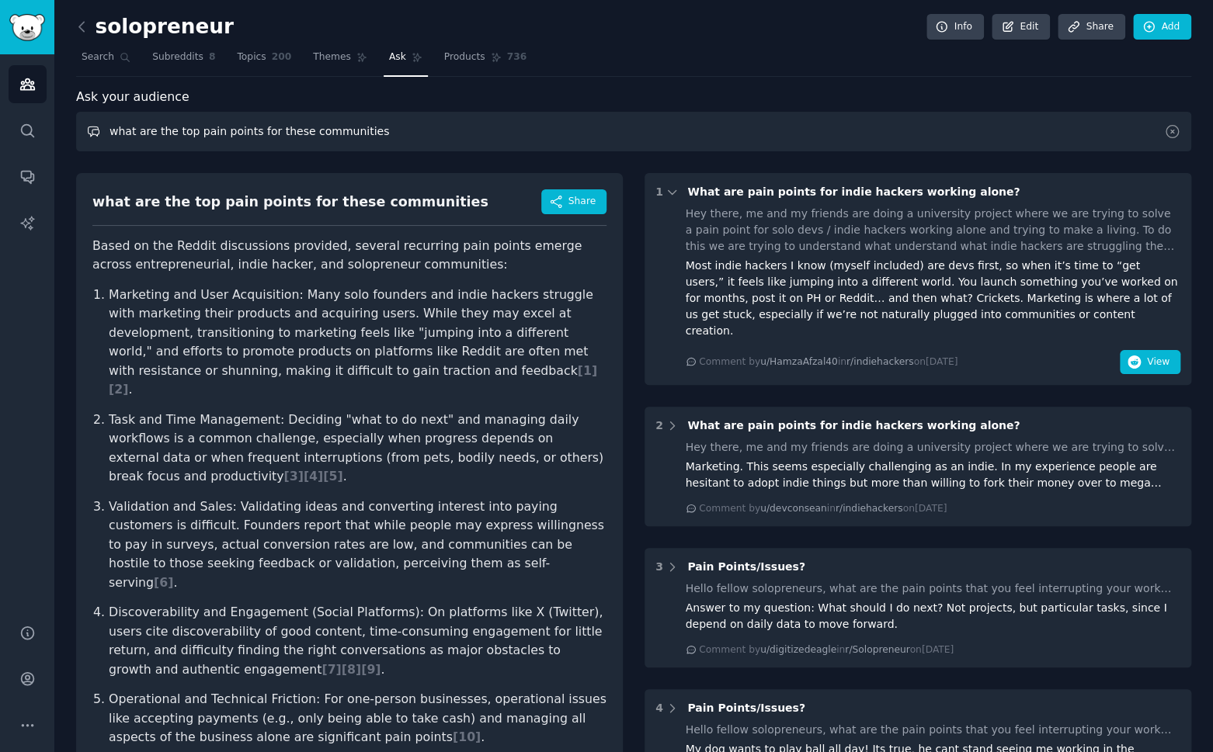
click at [332, 134] on input "what are the top pain points for these communities" at bounding box center [633, 132] width 1115 height 40
type input "h"
type input "what are the different user profiles for these communities? (be as specific as …"
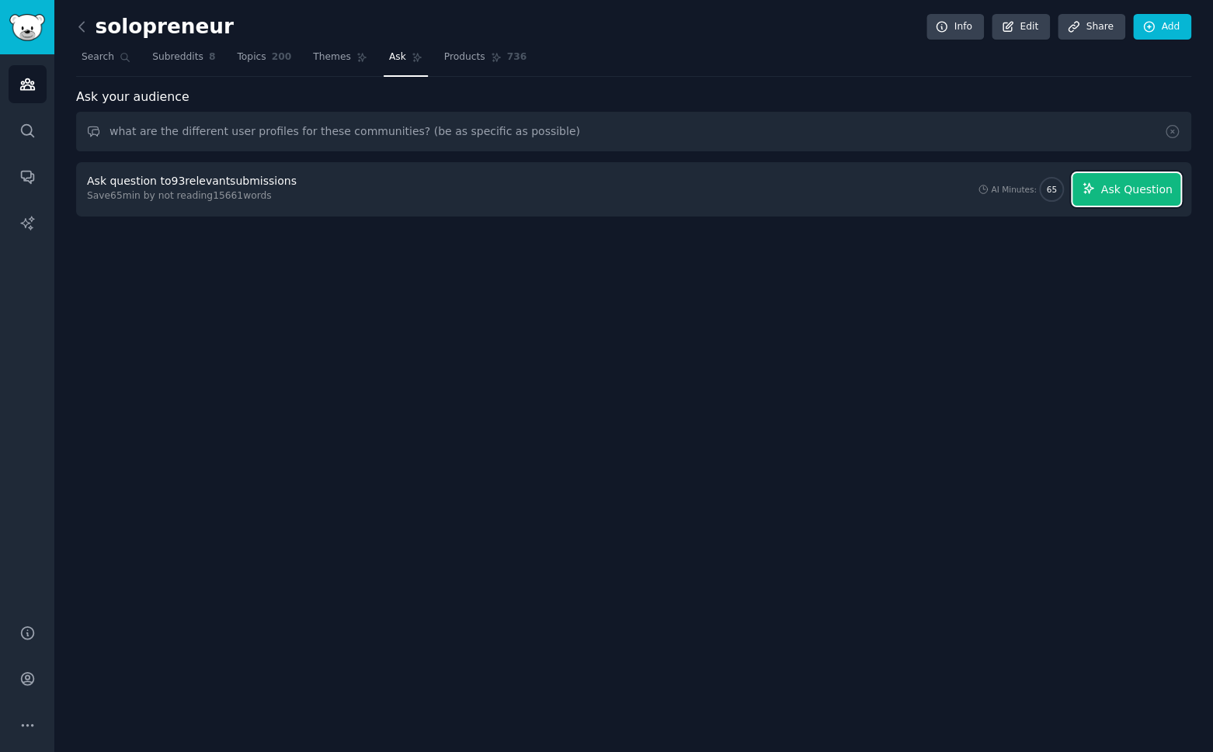
click at [1023, 187] on span "Ask Question" at bounding box center [1135, 190] width 71 height 16
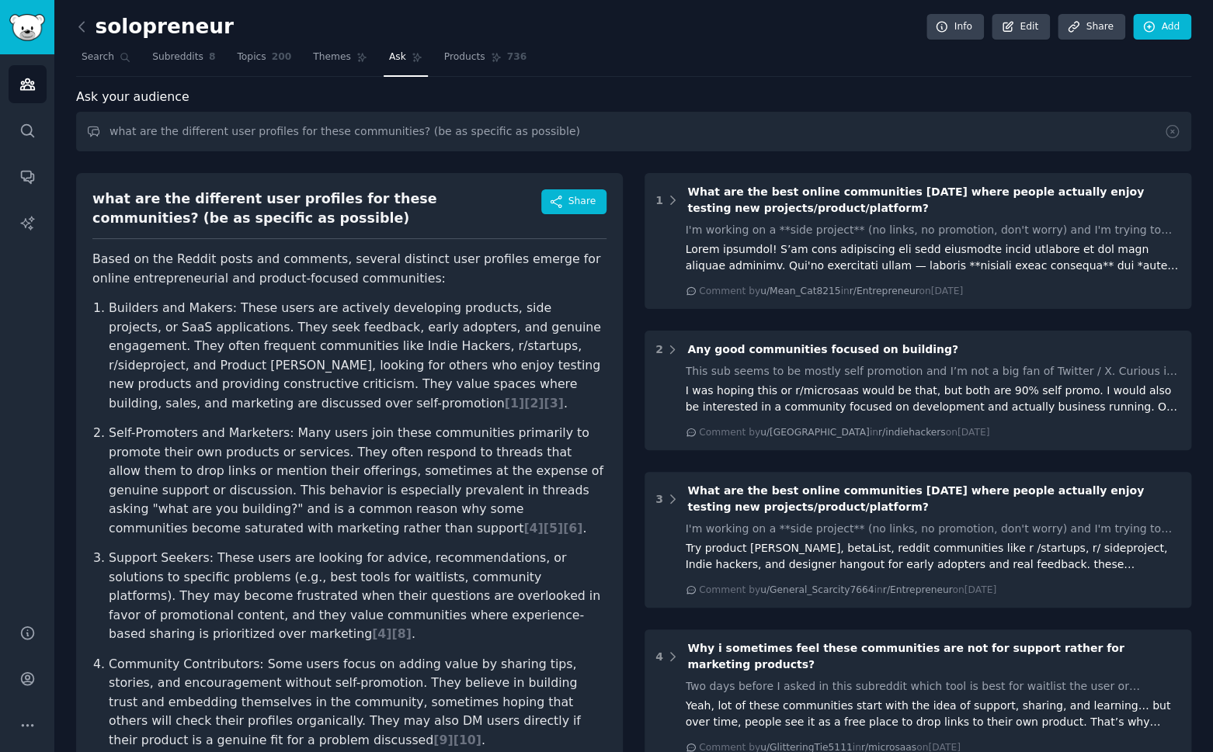
scroll to position [30, 0]
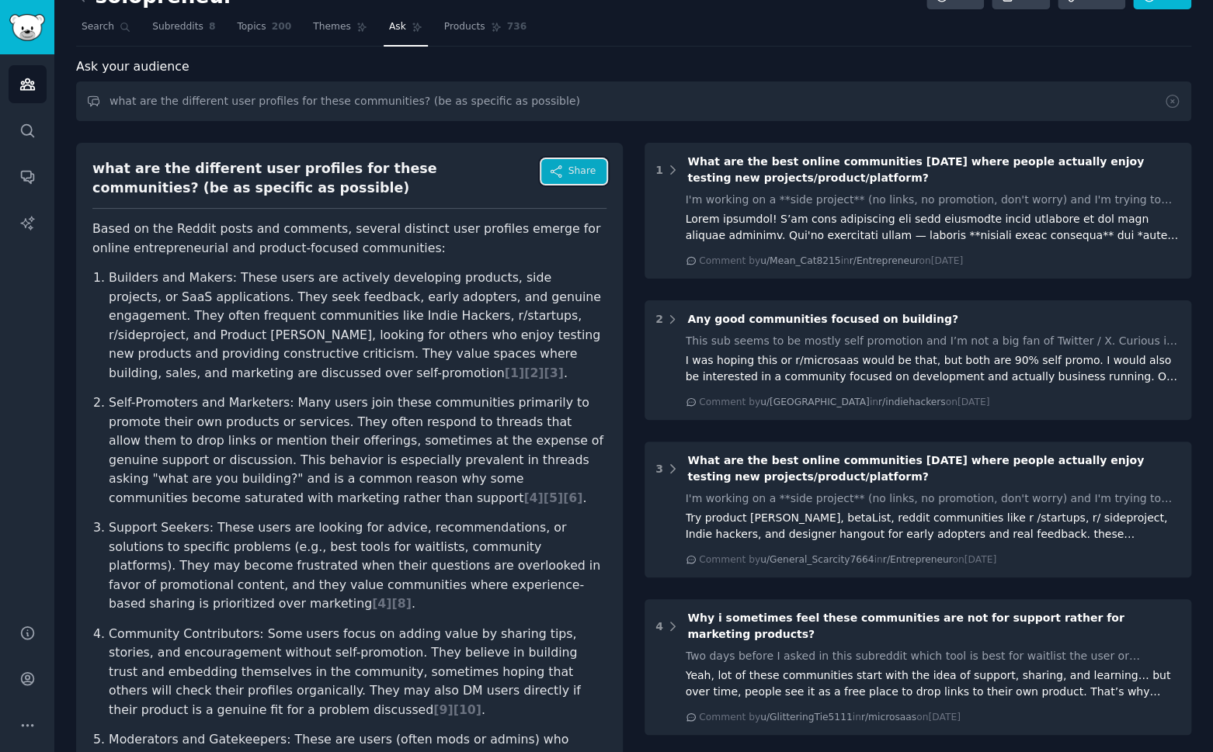
click at [569, 173] on span "Share" at bounding box center [581, 172] width 27 height 14
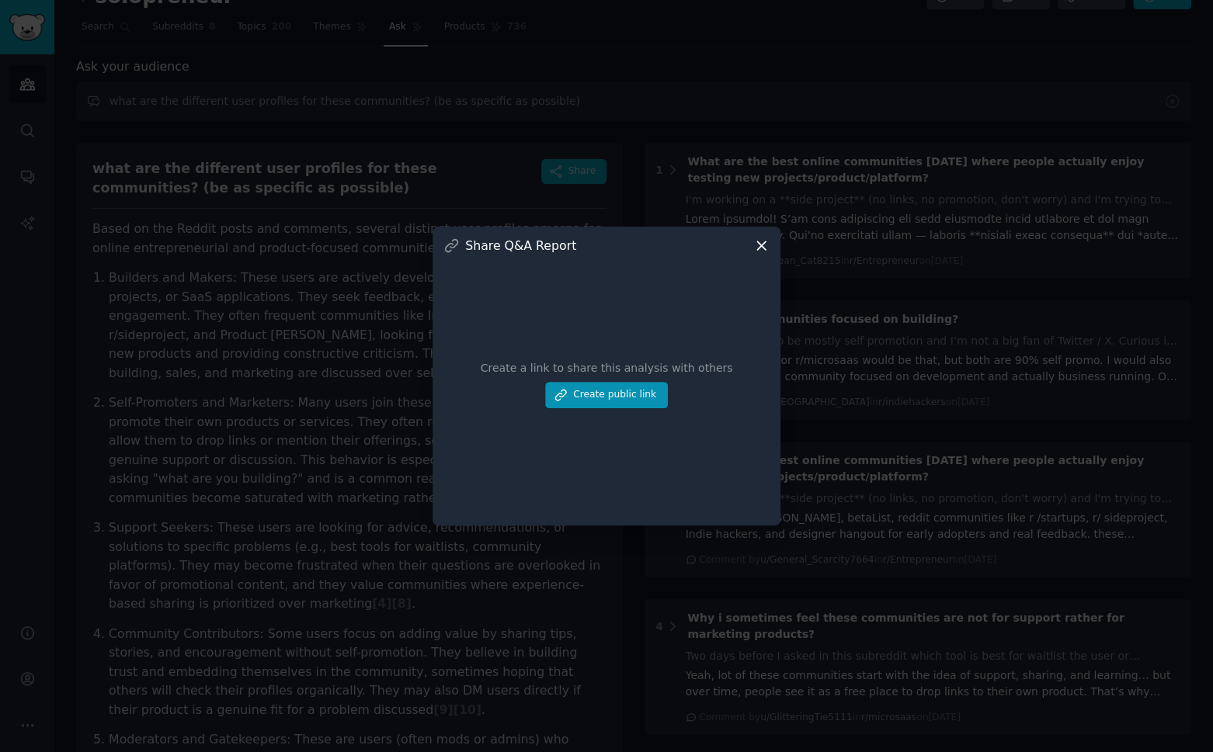
click at [442, 148] on div at bounding box center [606, 376] width 1213 height 752
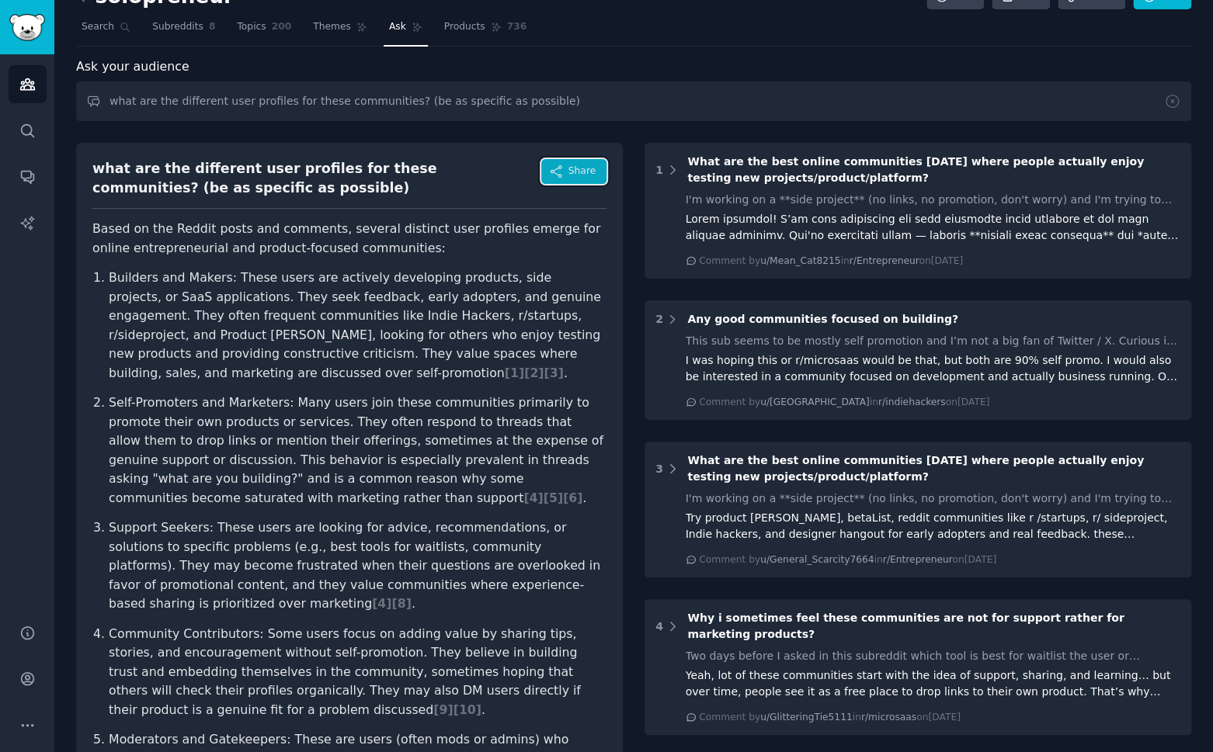
click at [566, 172] on button "Share" at bounding box center [573, 171] width 65 height 25
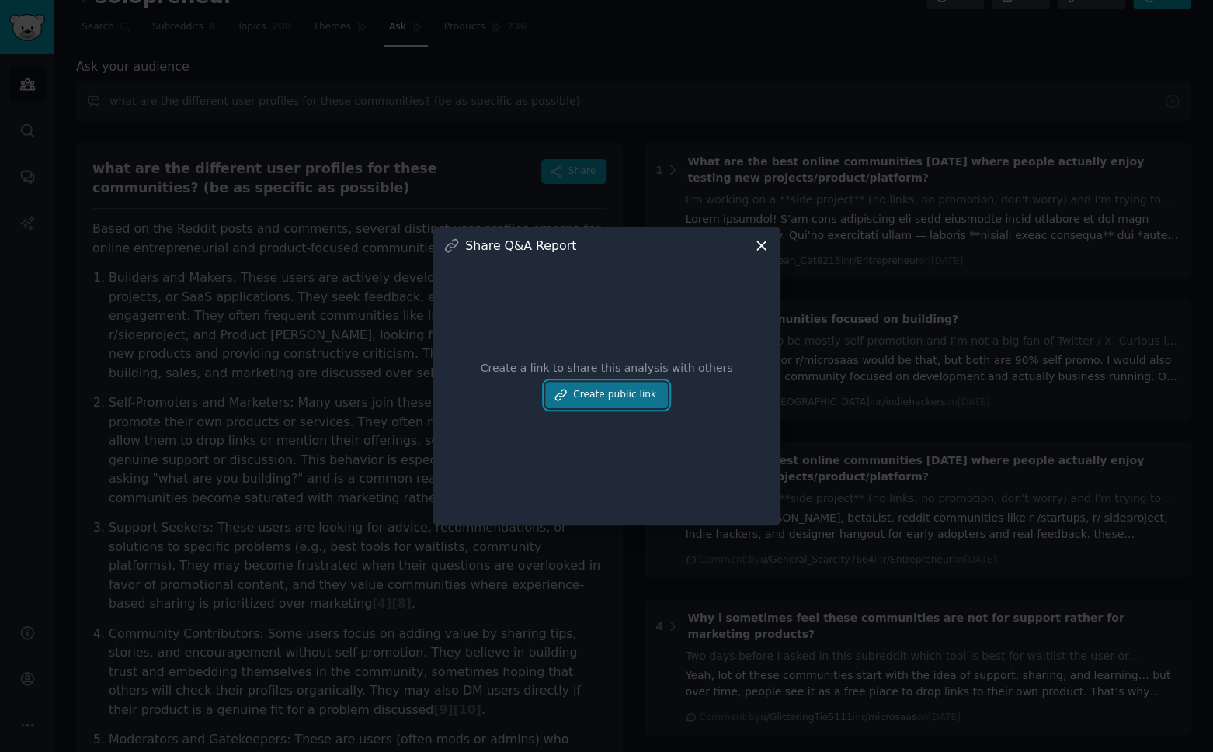
click at [617, 400] on button "Create public link" at bounding box center [606, 395] width 123 height 26
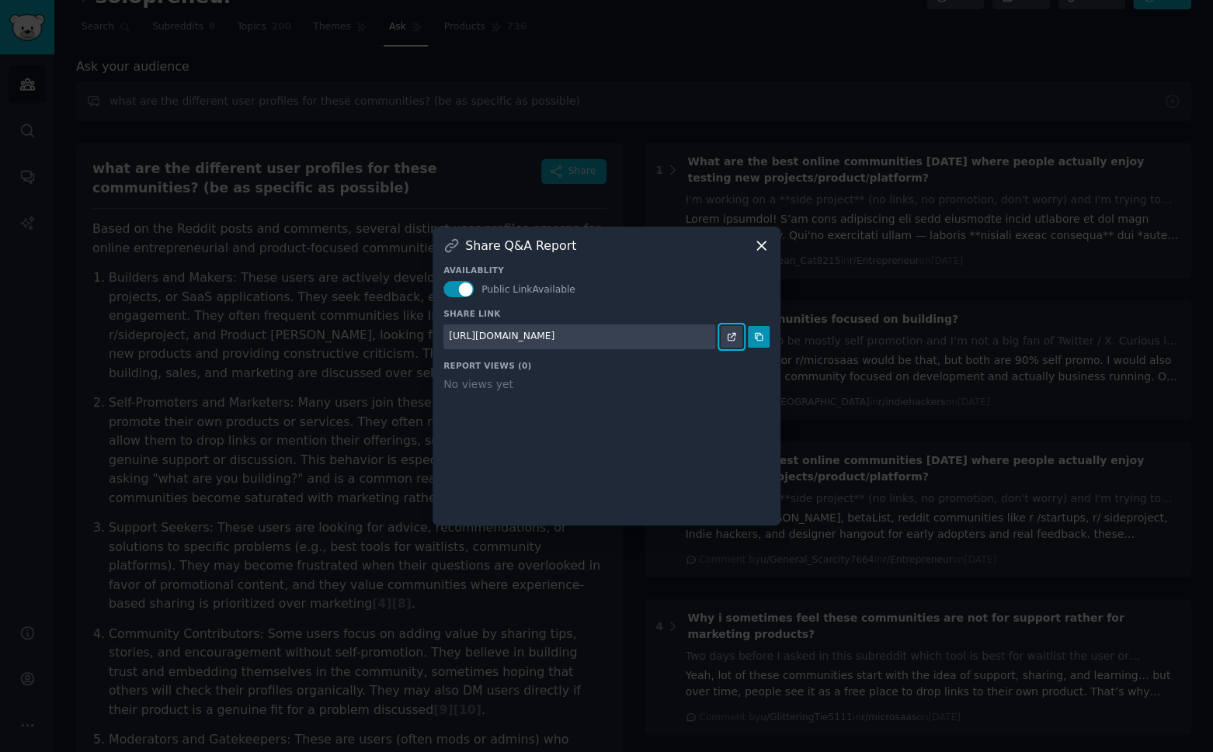
click at [731, 340] on icon at bounding box center [731, 336] width 7 height 7
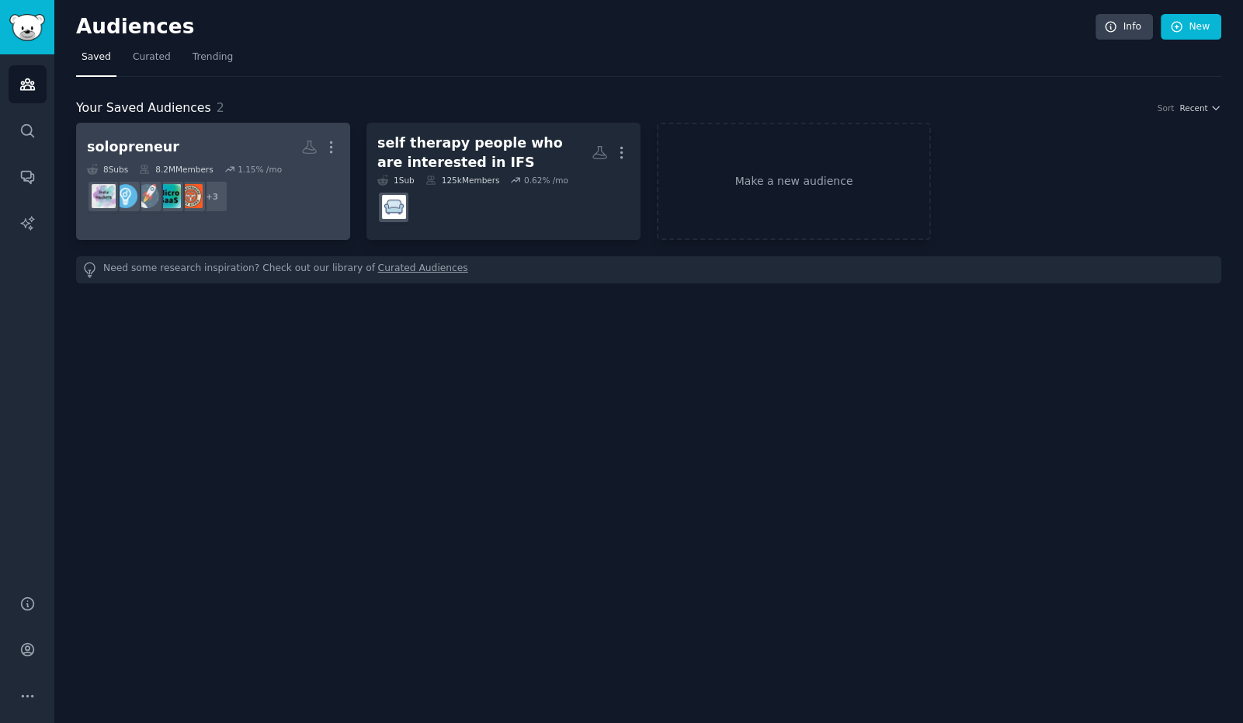
click at [240, 134] on h2 "solopreneur More" at bounding box center [213, 147] width 252 height 27
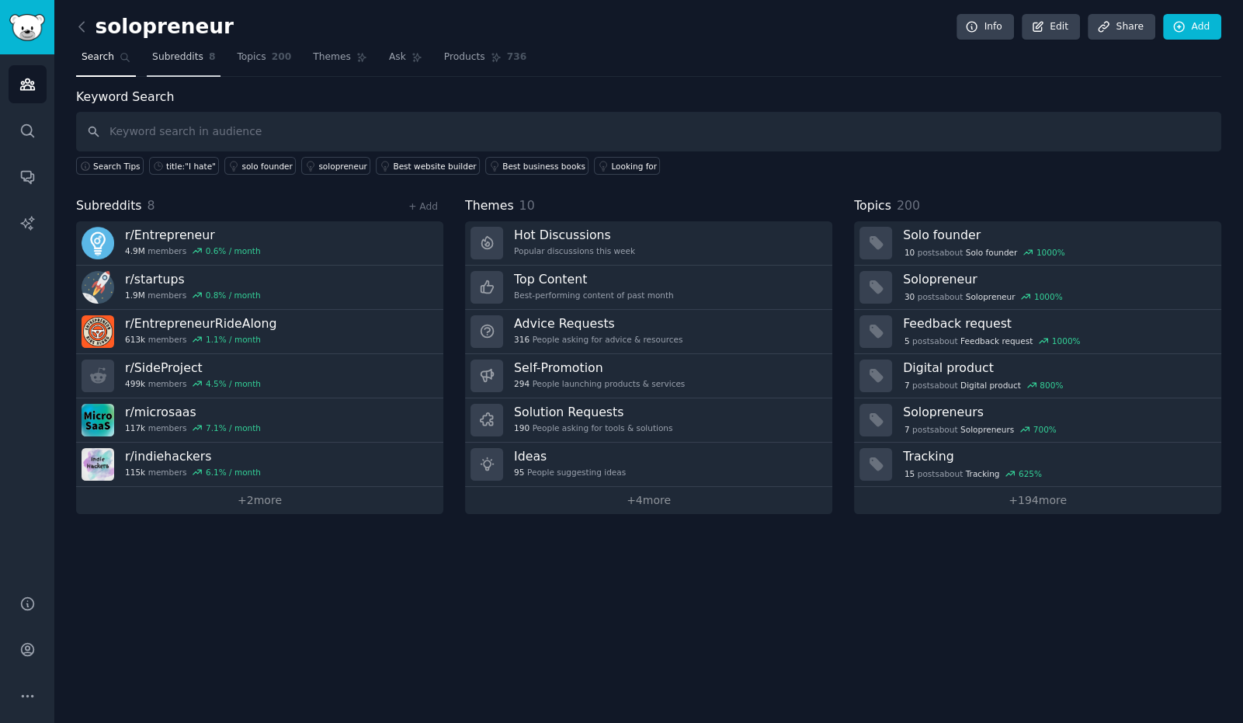
click at [193, 57] on span "Subreddits" at bounding box center [177, 57] width 51 height 14
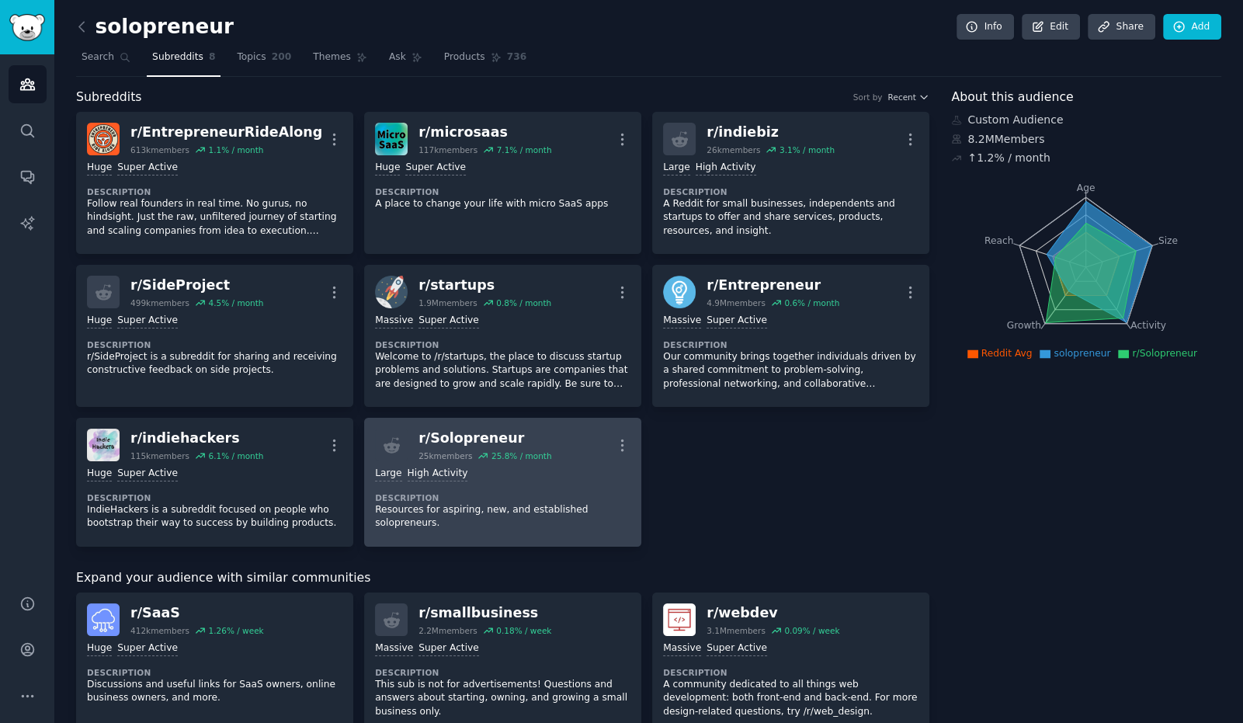
click at [467, 437] on div "r/ Solopreneur" at bounding box center [485, 438] width 133 height 19
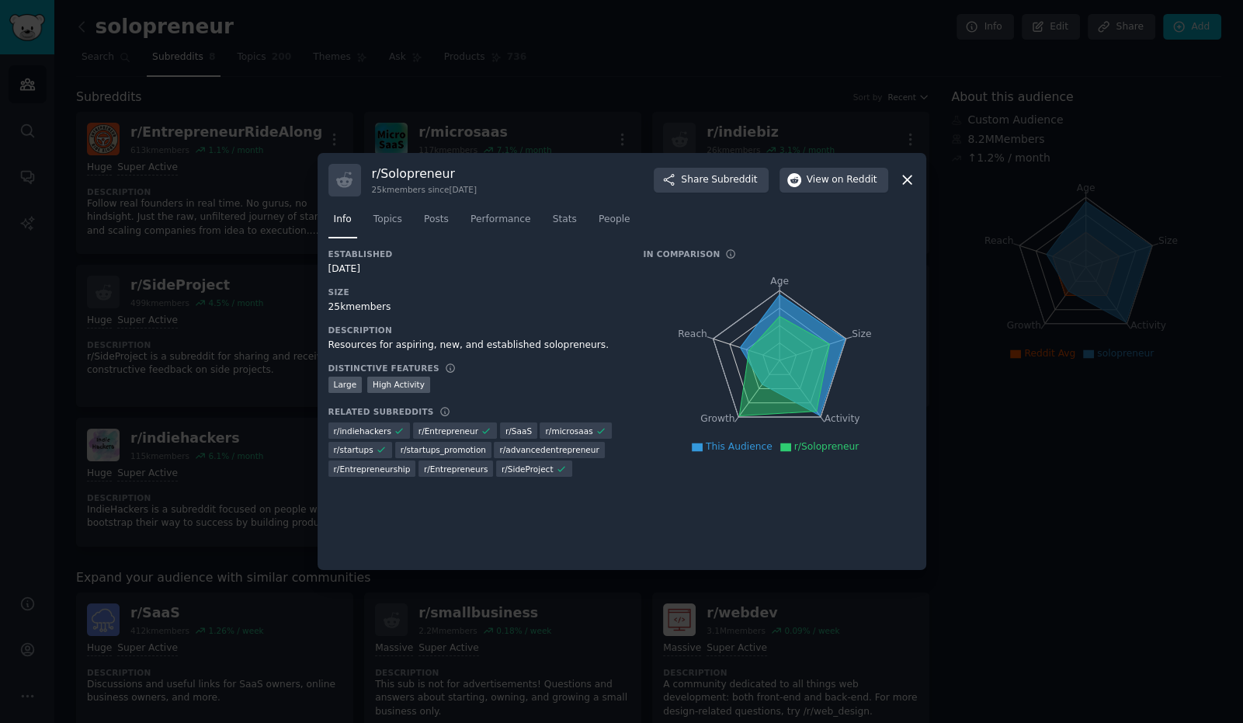
click at [904, 178] on icon at bounding box center [907, 180] width 9 height 9
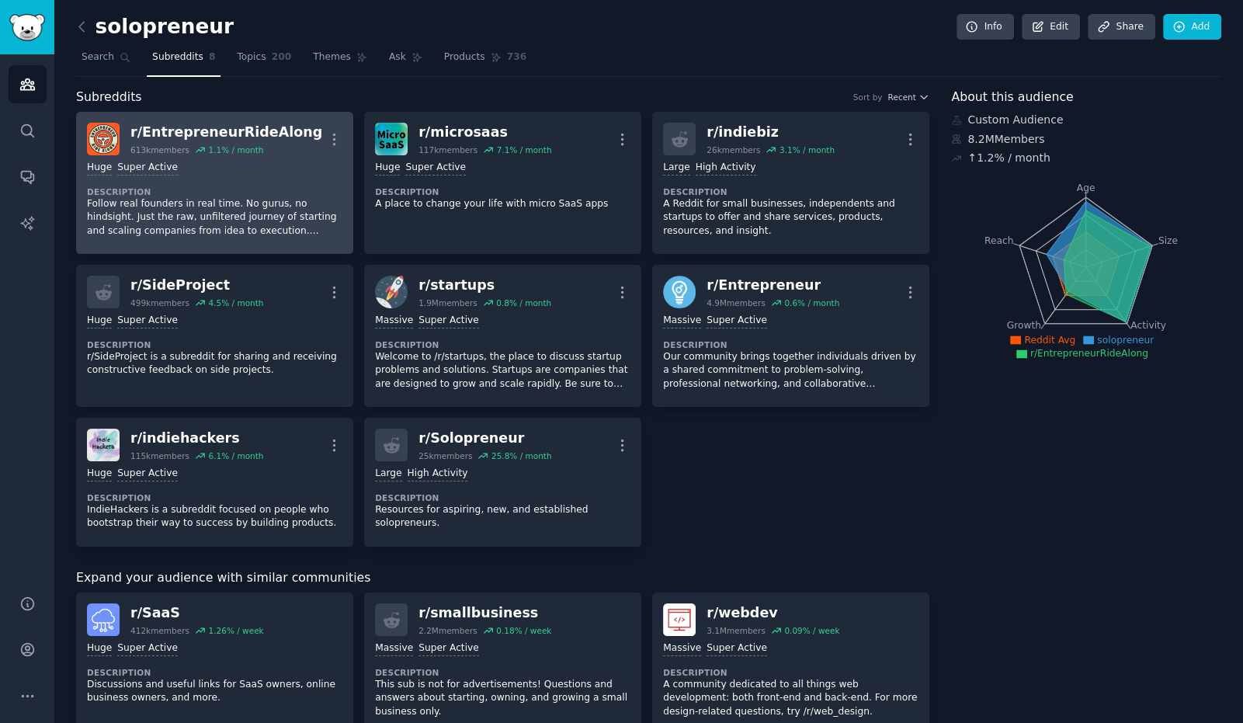
click at [262, 130] on div "r/ EntrepreneurRideAlong" at bounding box center [226, 132] width 192 height 19
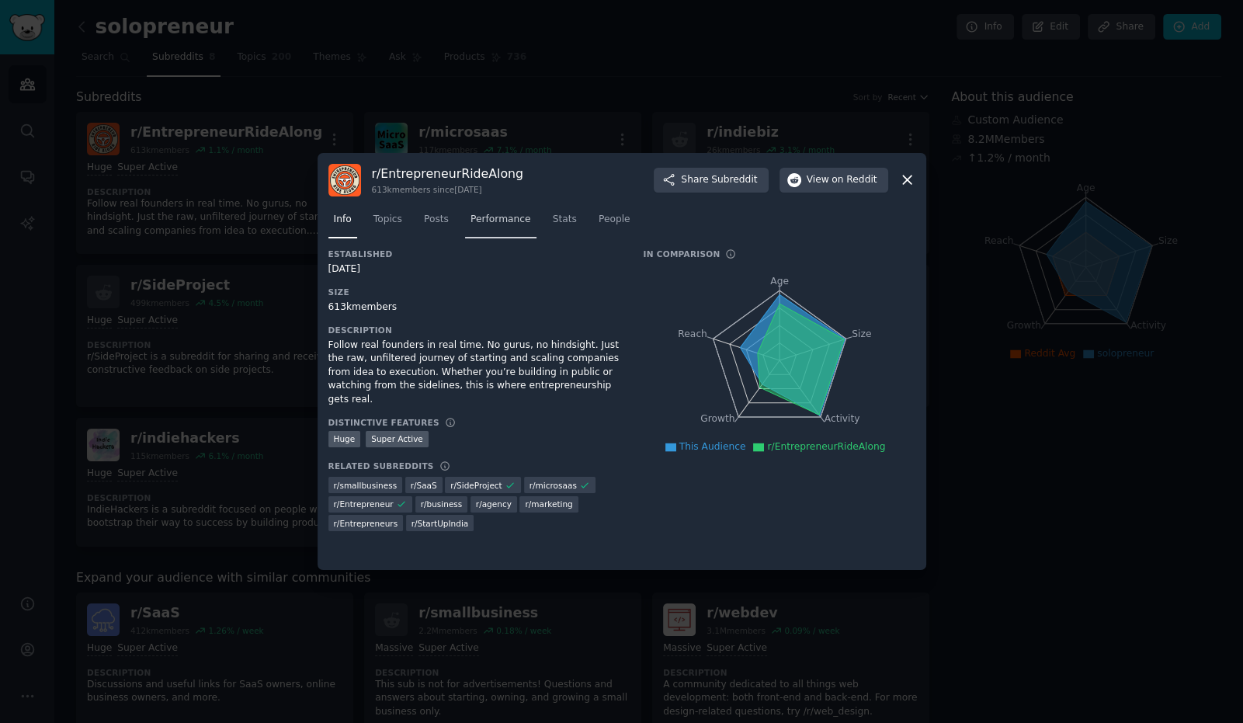
click at [502, 224] on span "Performance" at bounding box center [501, 220] width 61 height 14
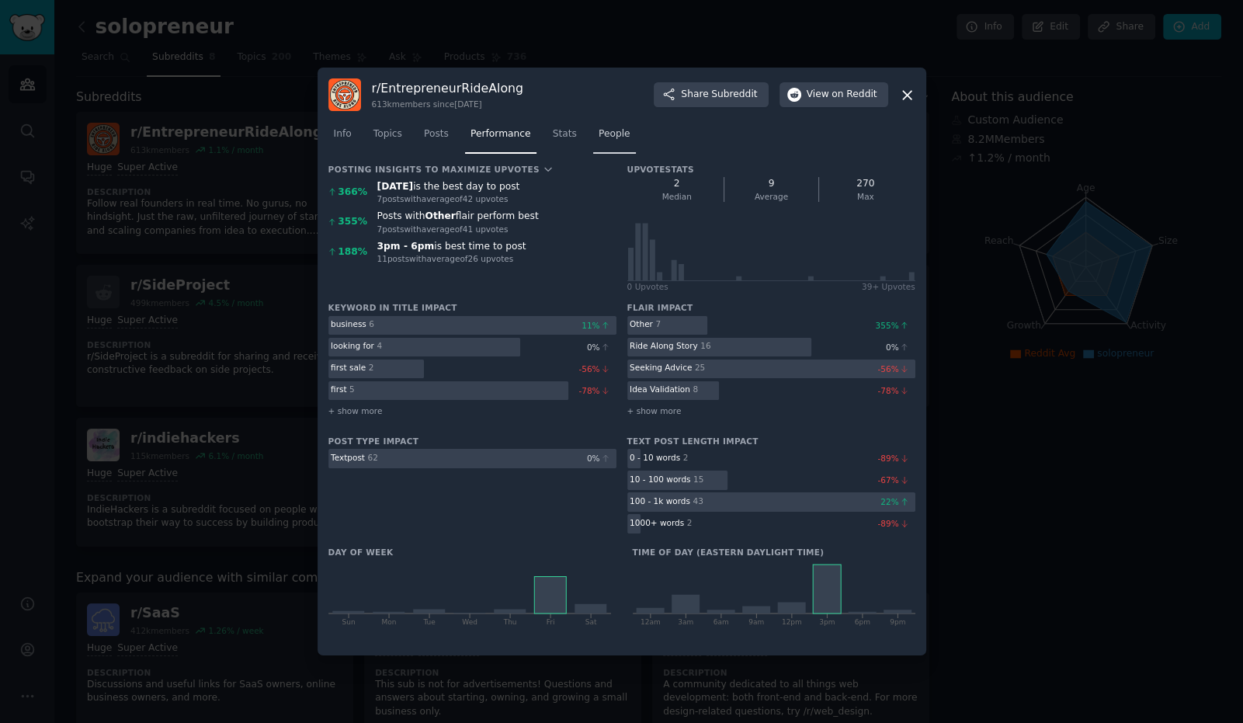
click at [610, 134] on span "People" at bounding box center [615, 134] width 32 height 14
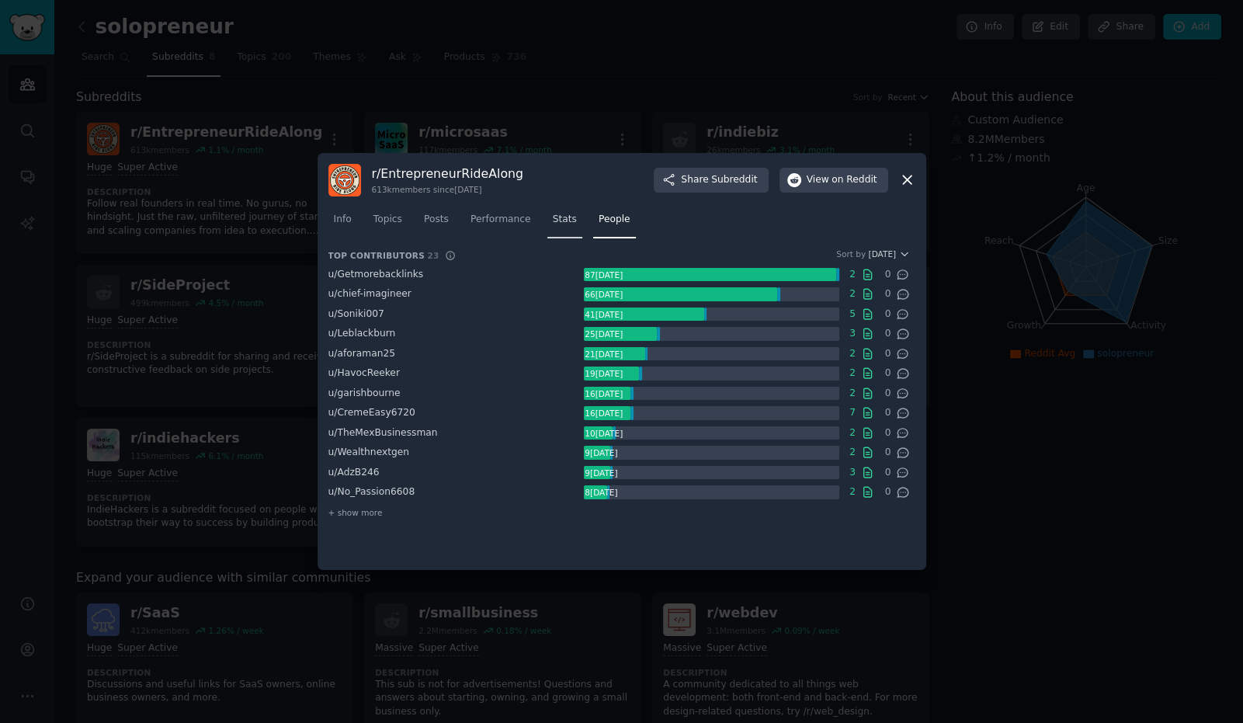
click at [568, 229] on link "Stats" at bounding box center [564, 223] width 35 height 32
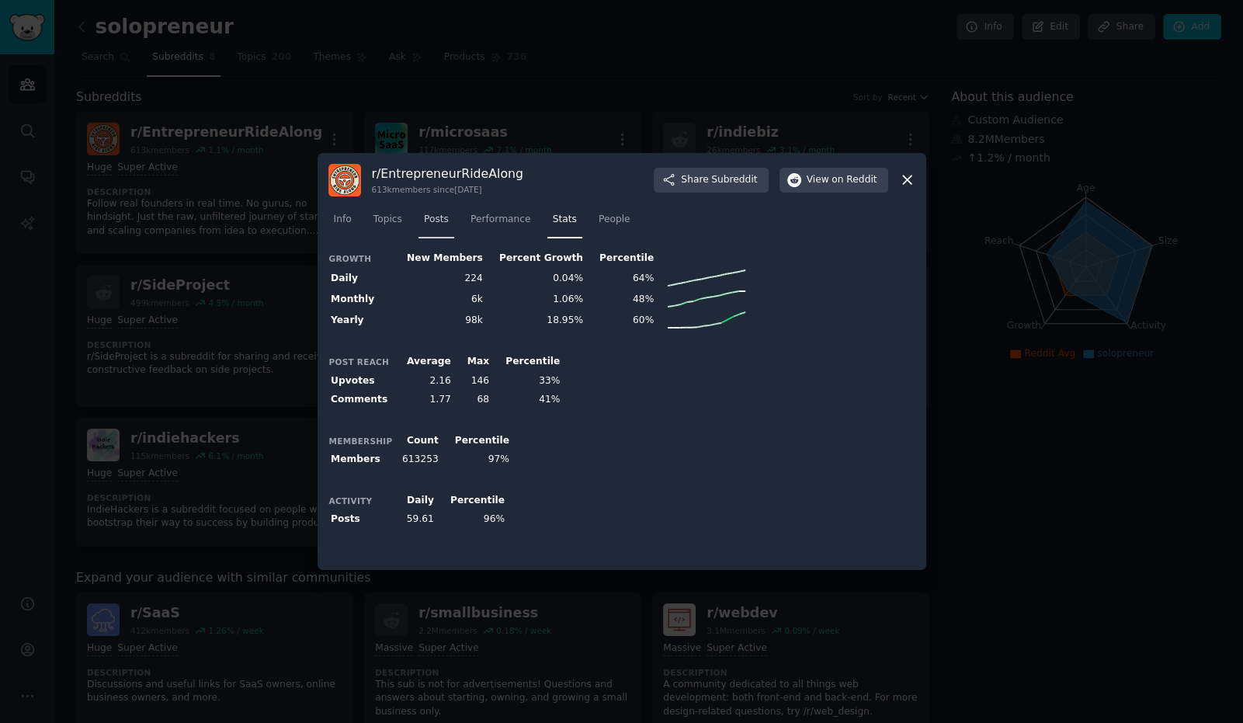
click at [442, 219] on span "Posts" at bounding box center [436, 220] width 25 height 14
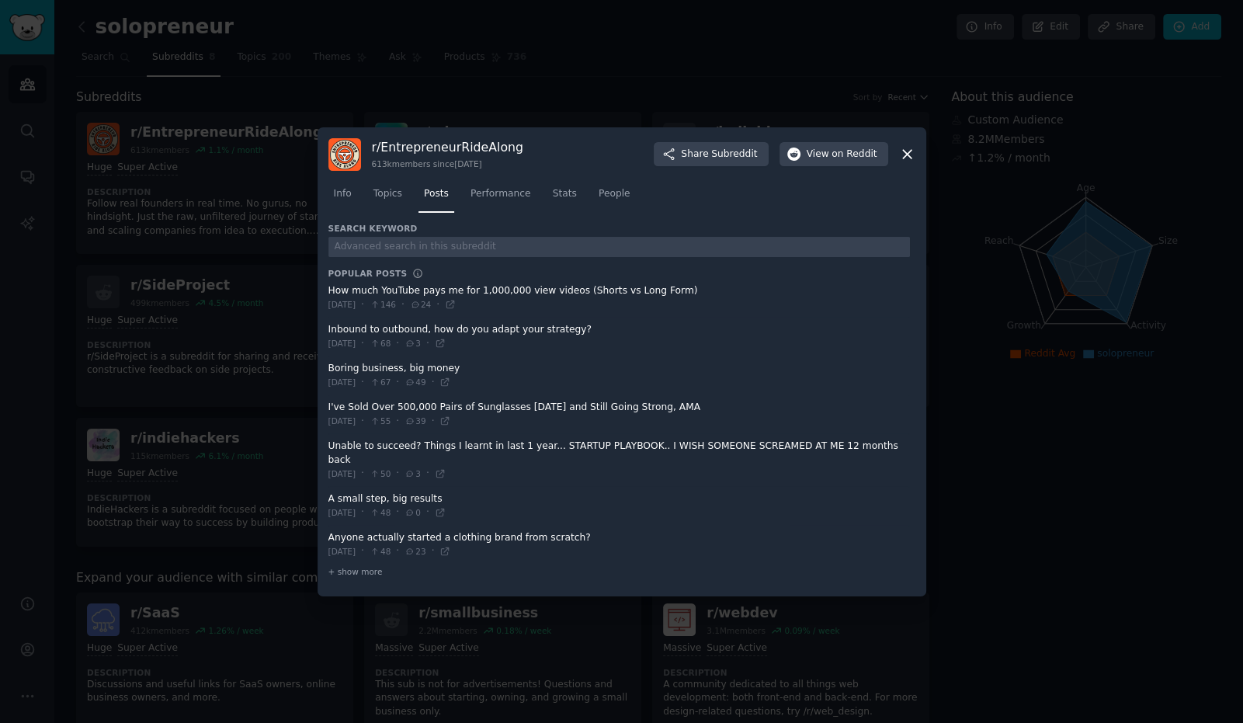
click at [908, 159] on icon at bounding box center [907, 154] width 16 height 16
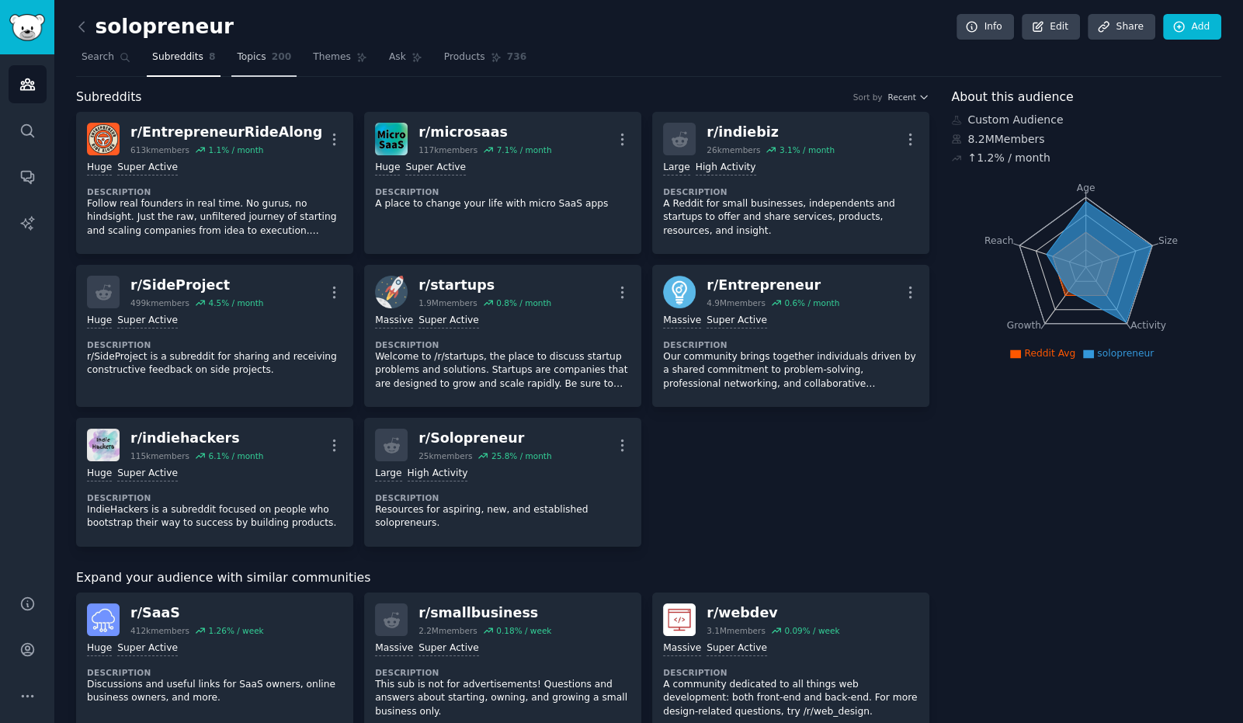
click at [252, 62] on span "Topics" at bounding box center [251, 57] width 29 height 14
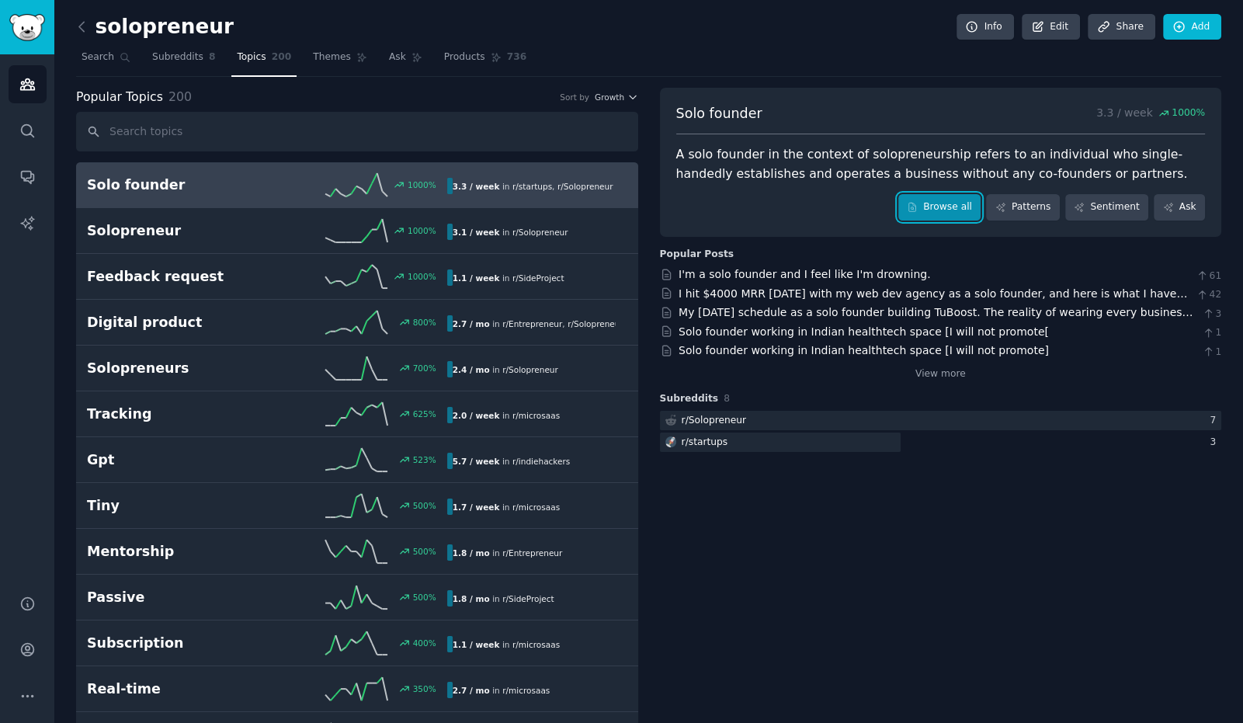
click at [948, 214] on link "Browse all" at bounding box center [939, 207] width 83 height 26
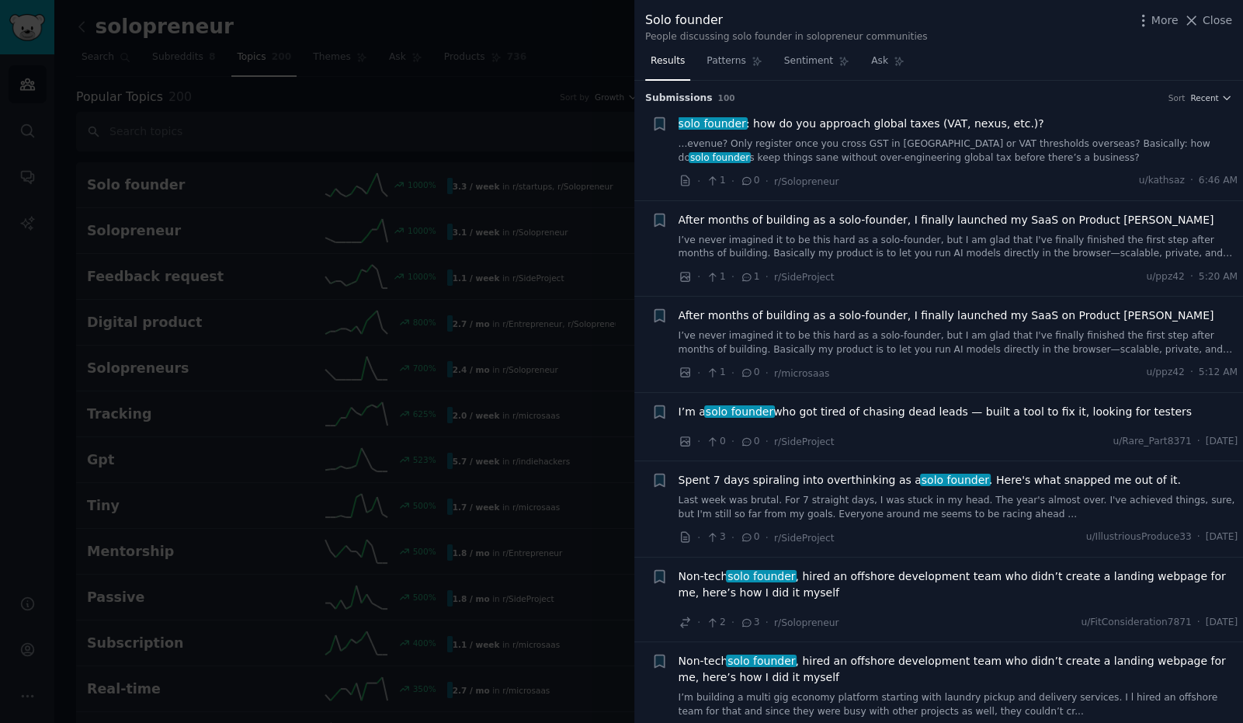
click at [894, 158] on link "...evenue? Only register once you cross GST in NZ or VAT thresholds overseas? B…" at bounding box center [959, 150] width 560 height 27
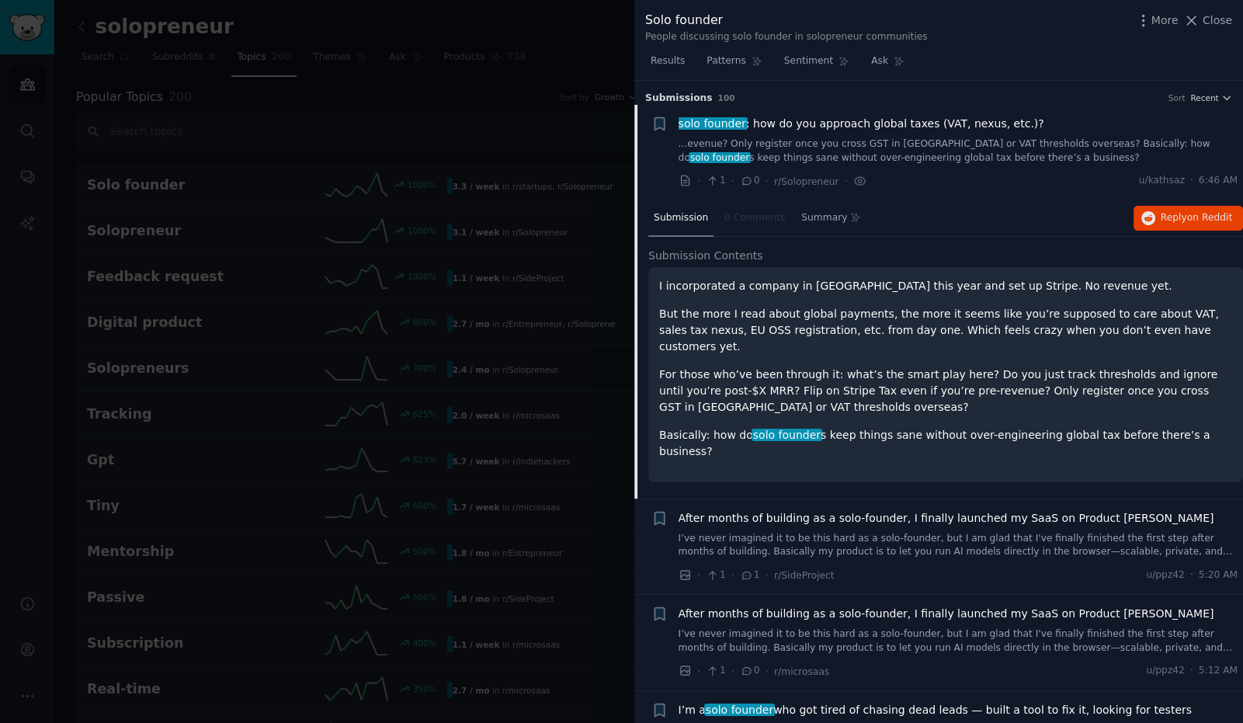
scroll to position [24, 0]
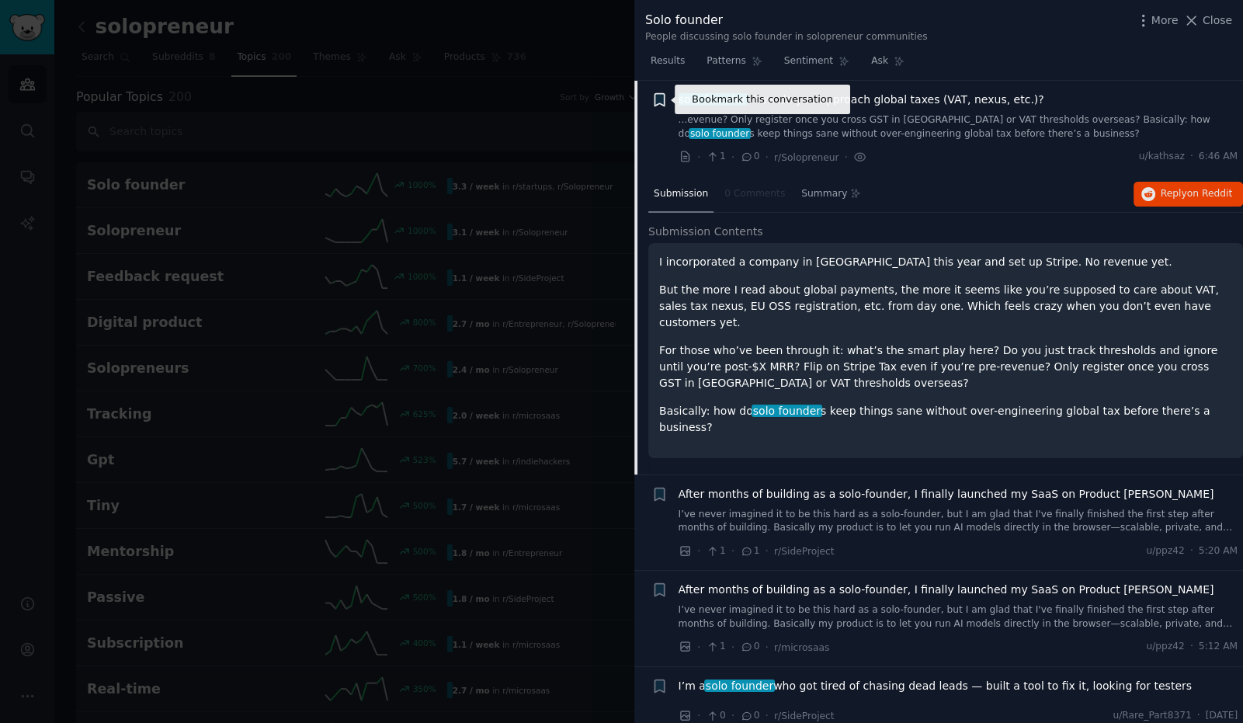
click at [662, 99] on icon "button" at bounding box center [659, 100] width 9 height 12
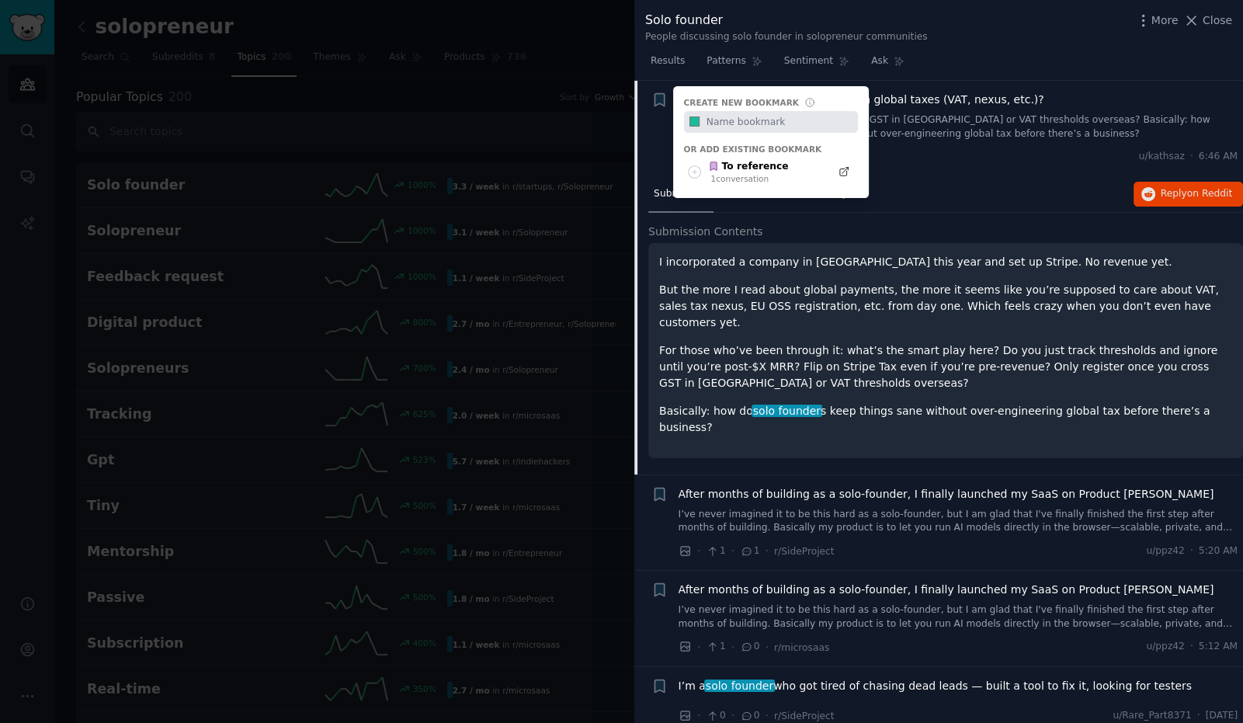
click at [659, 99] on div "+ Bookmarks allow you to label Reddit posts/comments and quickly find them late…" at bounding box center [660, 100] width 16 height 16
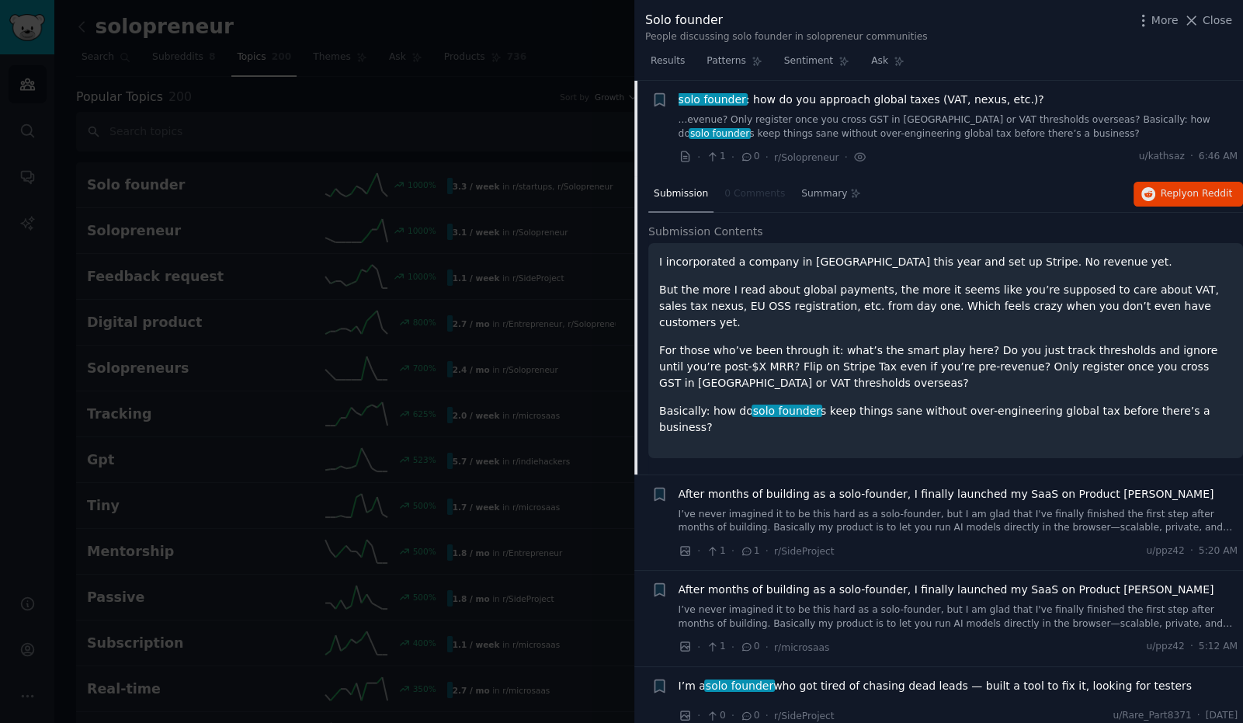
click at [550, 40] on div at bounding box center [621, 361] width 1243 height 723
